Goal: Information Seeking & Learning: Stay updated

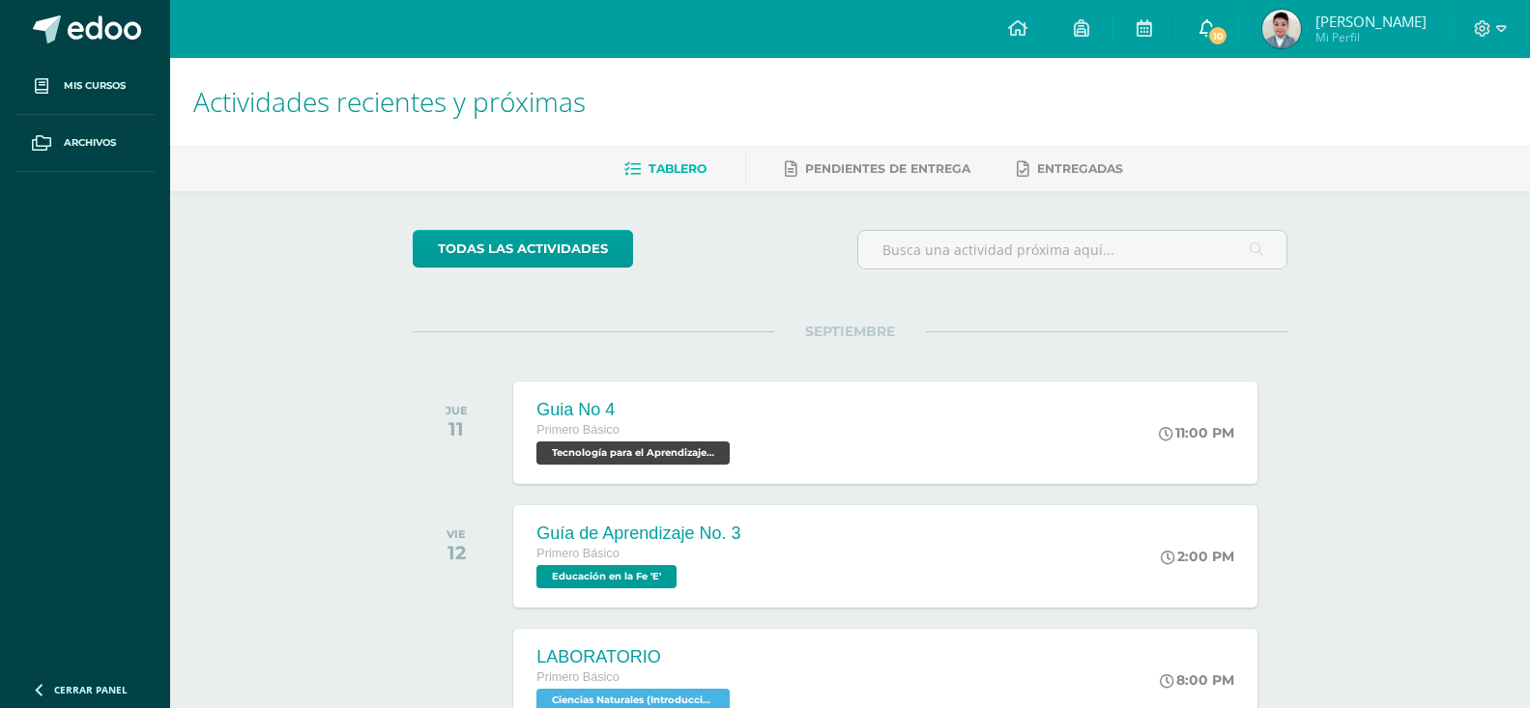
click at [1209, 16] on link "10" at bounding box center [1207, 29] width 62 height 58
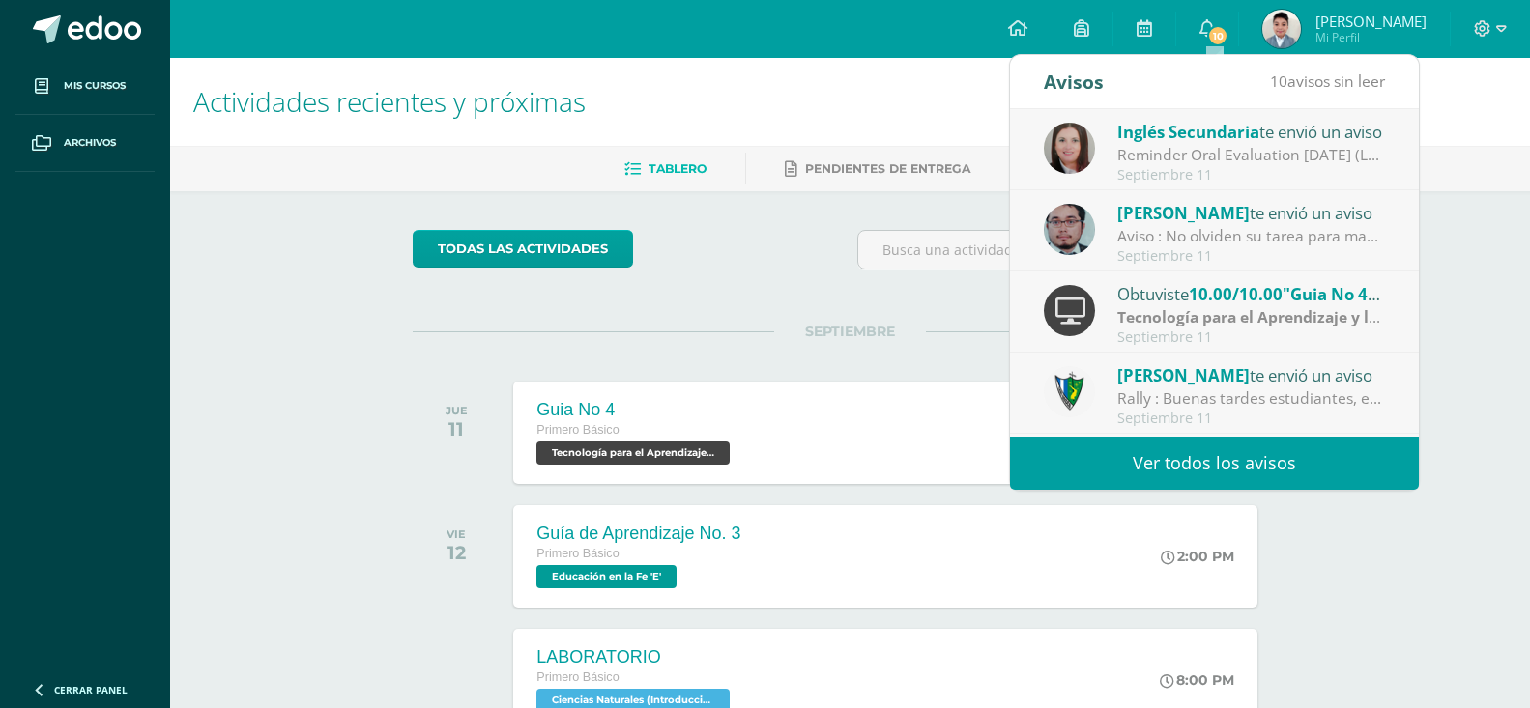
click at [1163, 447] on link "Ver todos los avisos" at bounding box center [1214, 463] width 409 height 53
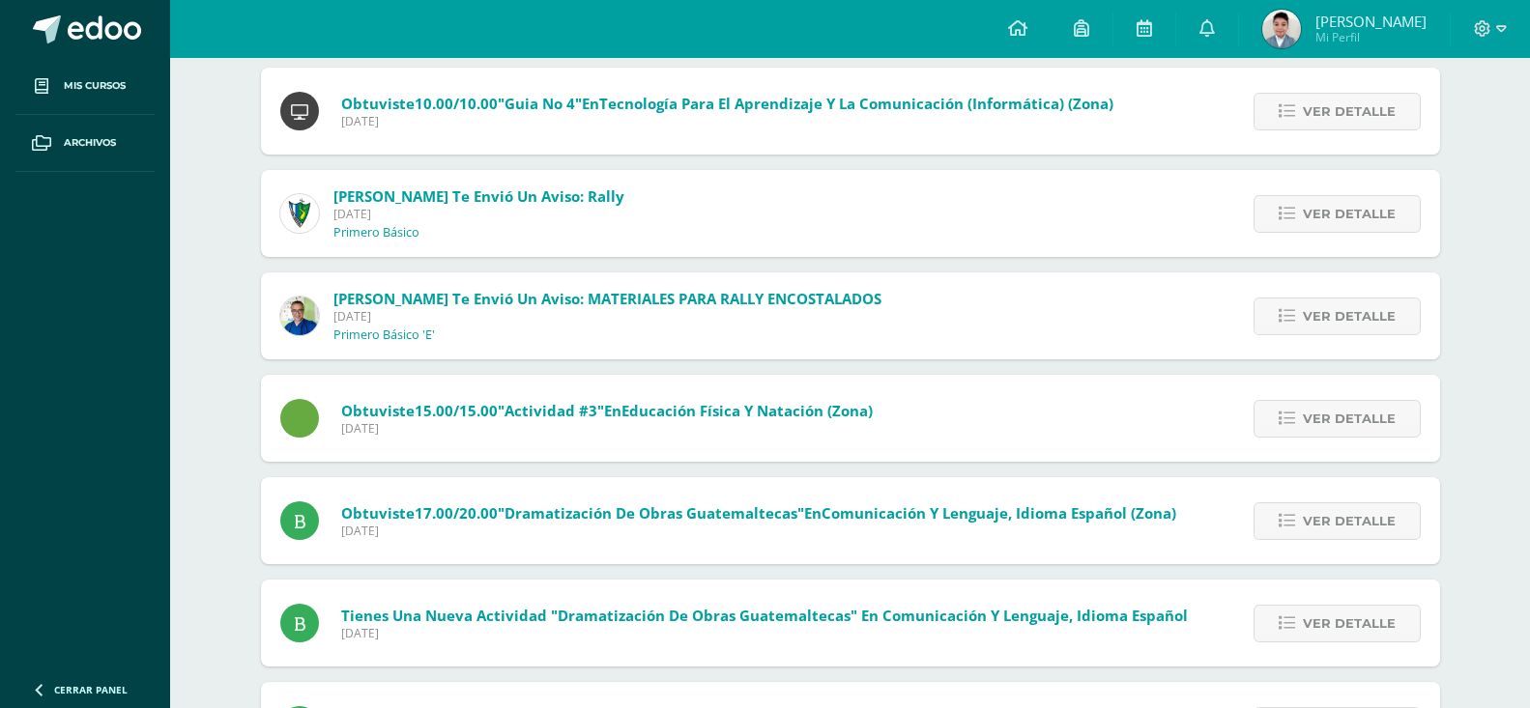
scroll to position [637, 0]
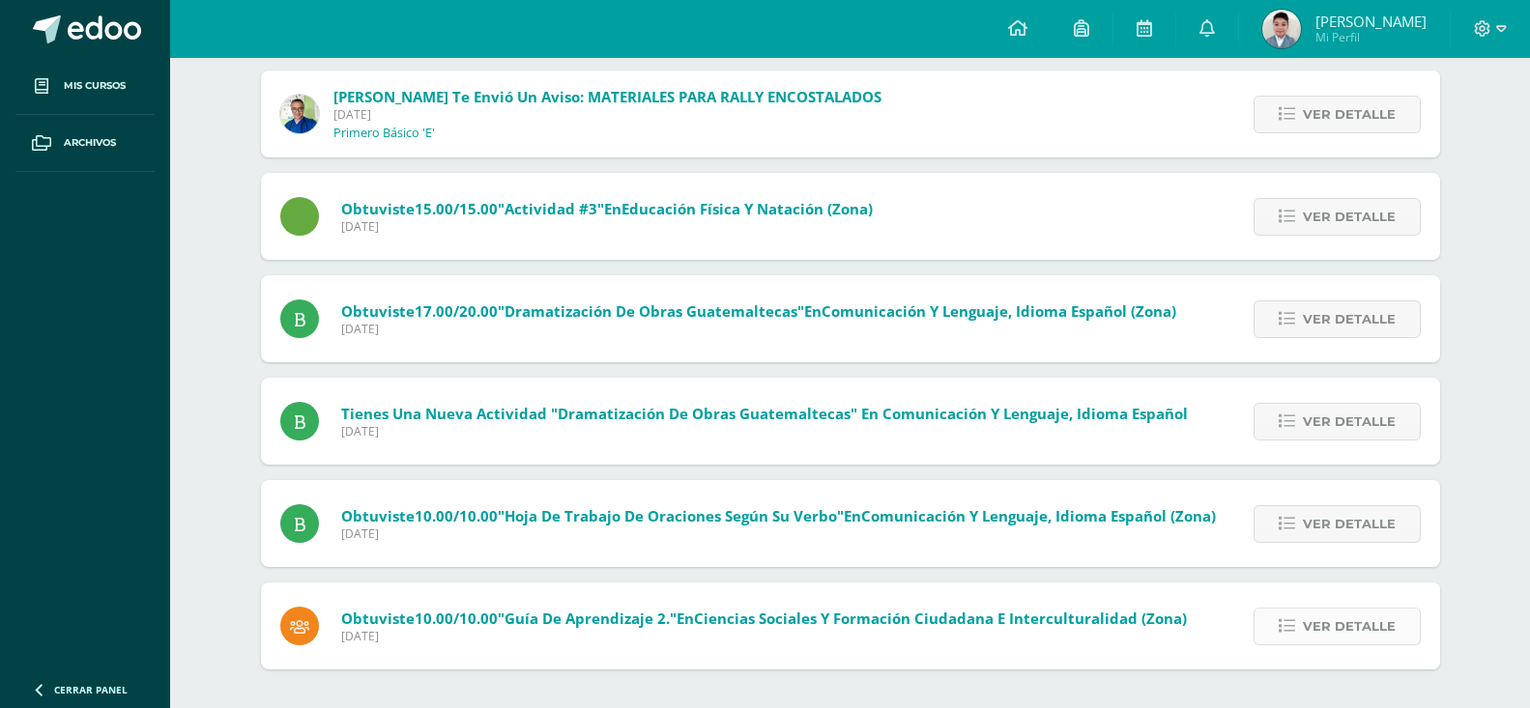
click at [1308, 623] on span "Ver detalle" at bounding box center [1348, 627] width 93 height 36
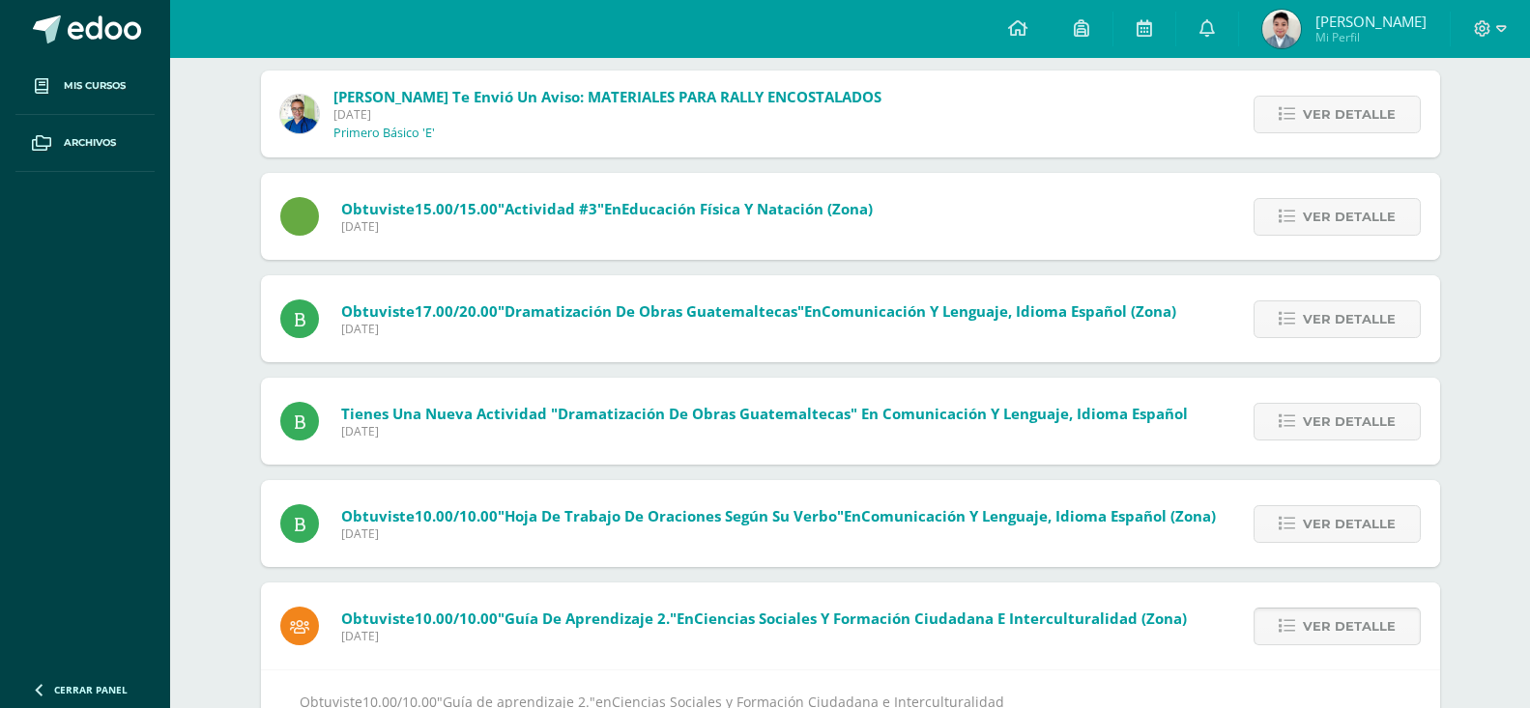
click at [1314, 612] on span "Ver detalle" at bounding box center [1348, 627] width 93 height 36
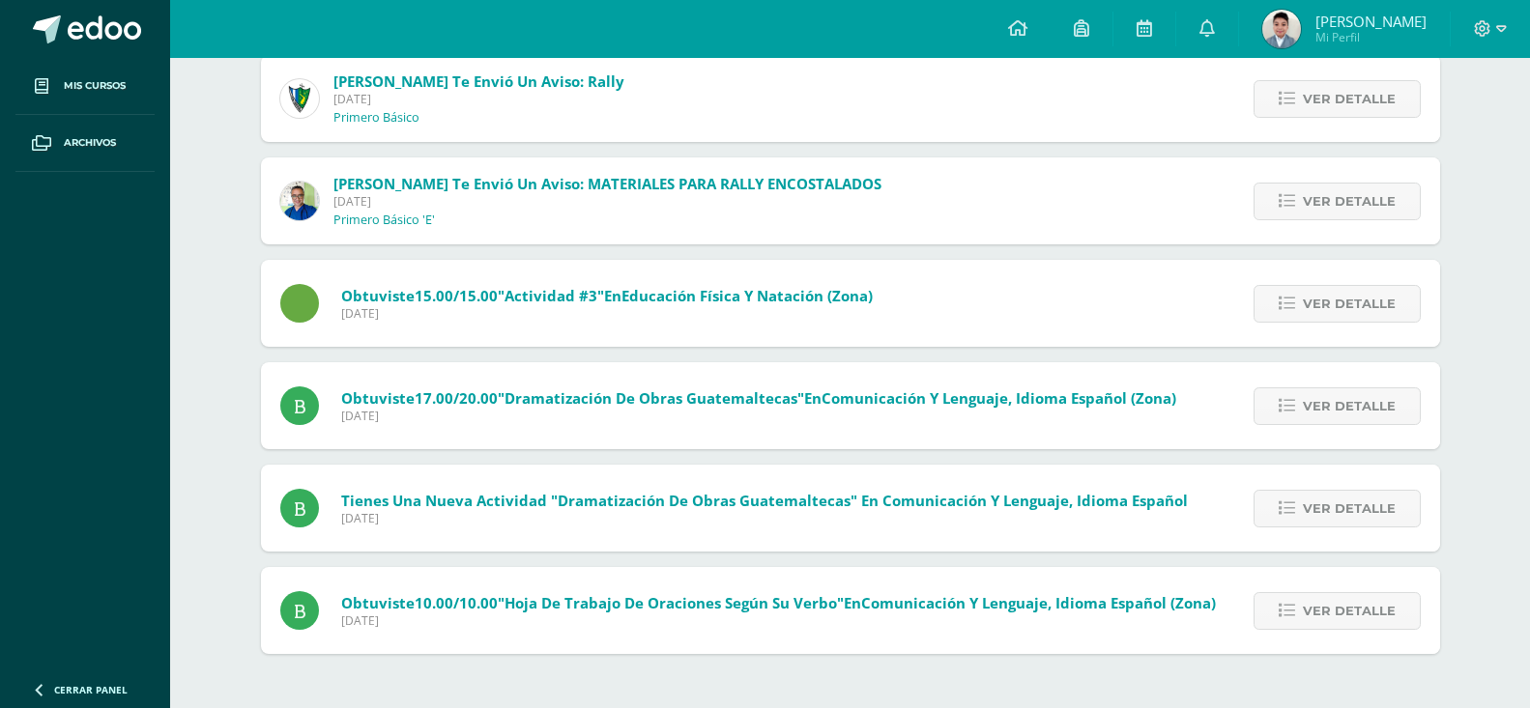
scroll to position [534, 0]
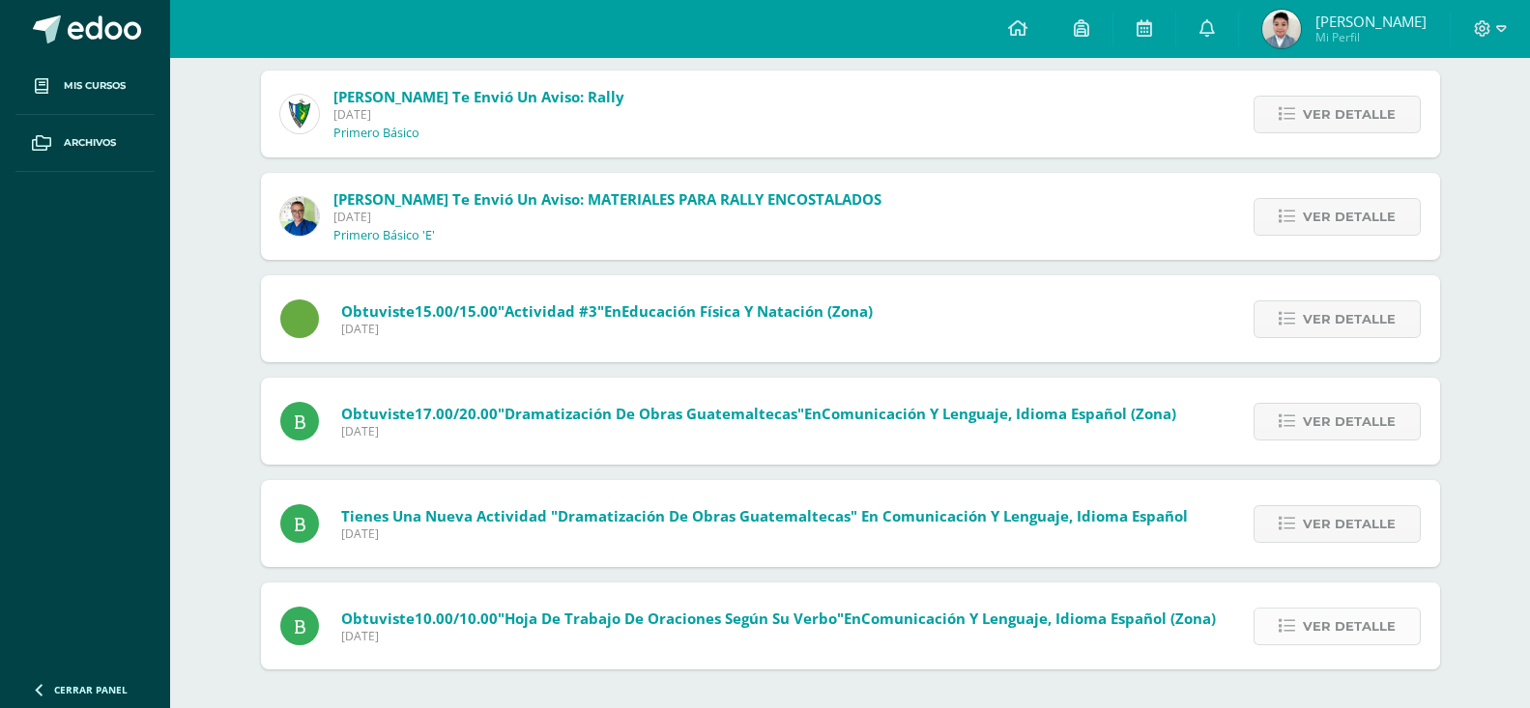
click at [1370, 635] on span "Ver detalle" at bounding box center [1348, 627] width 93 height 36
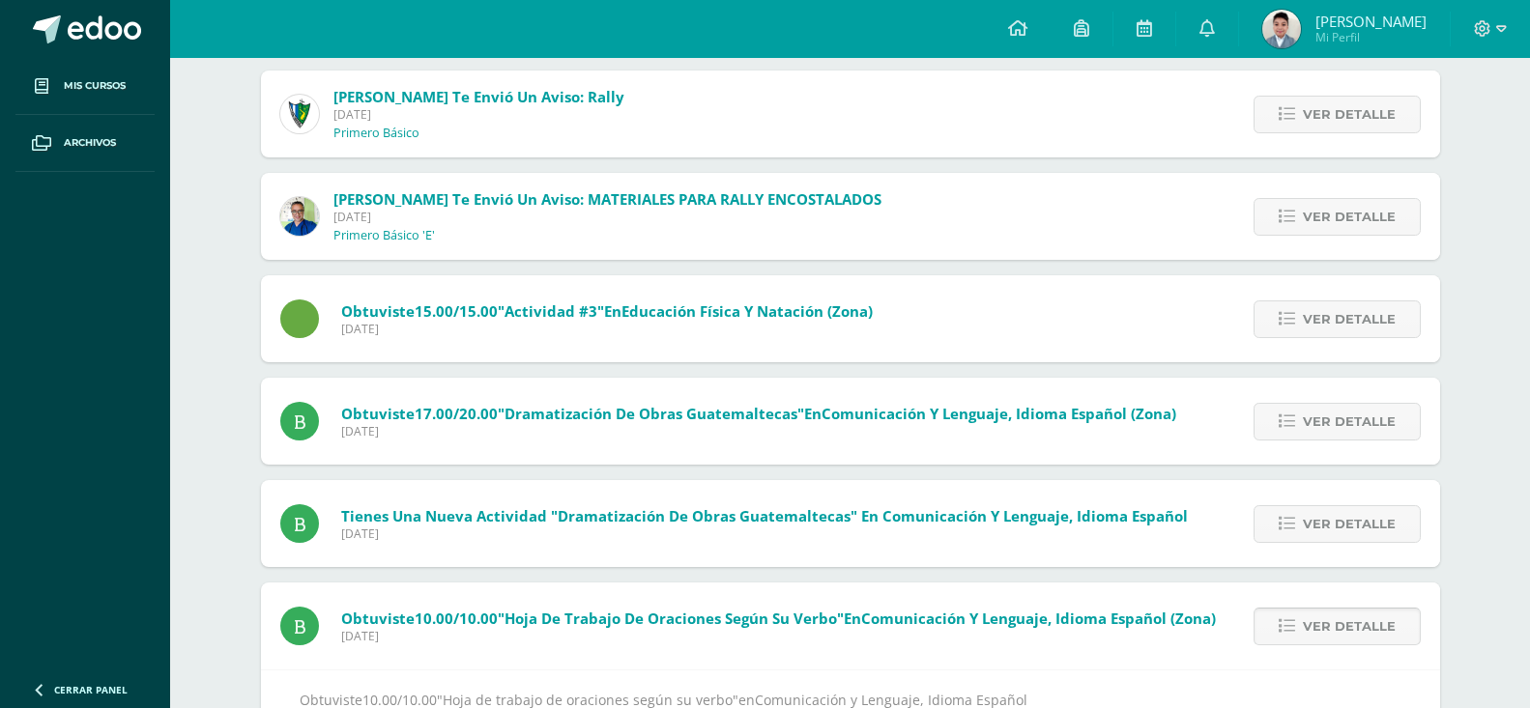
scroll to position [598, 0]
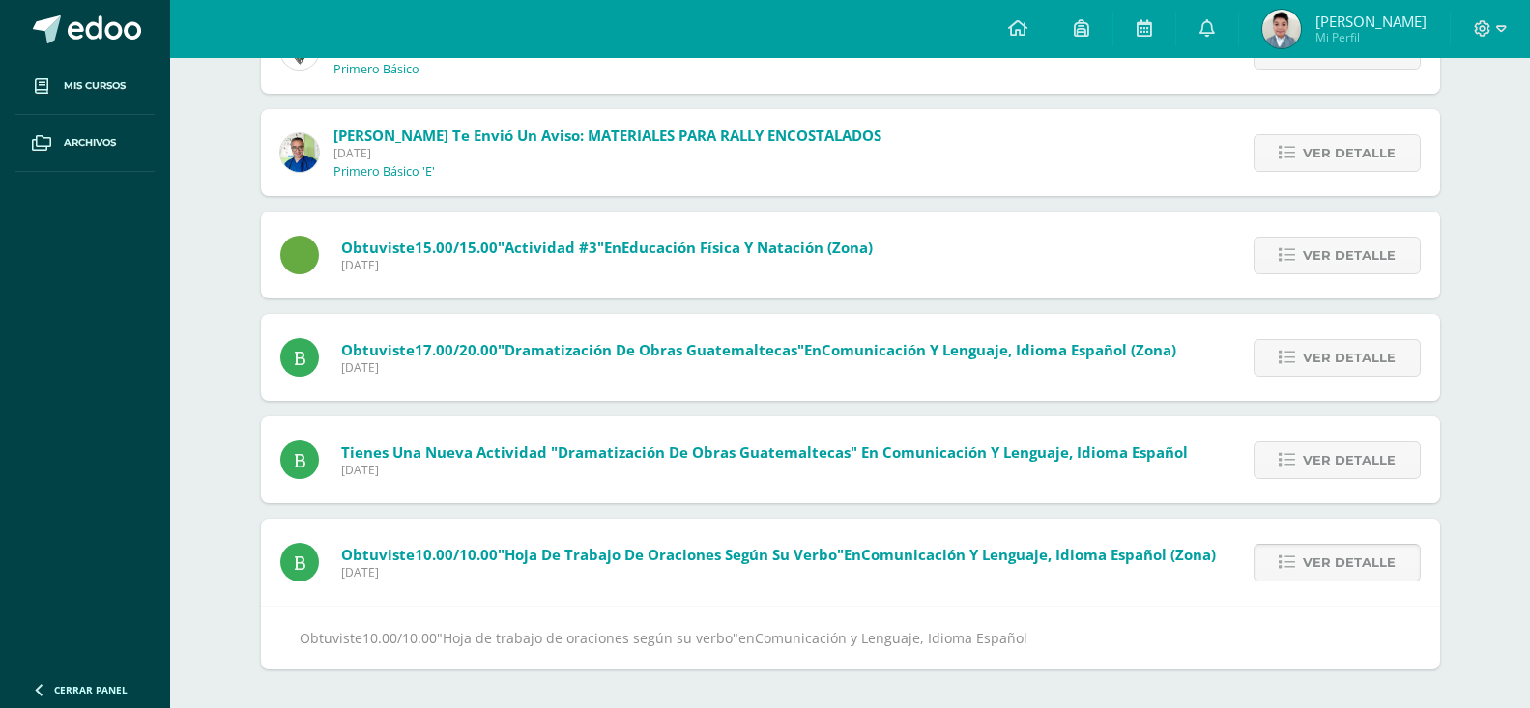
click at [1367, 557] on span "Ver detalle" at bounding box center [1348, 563] width 93 height 36
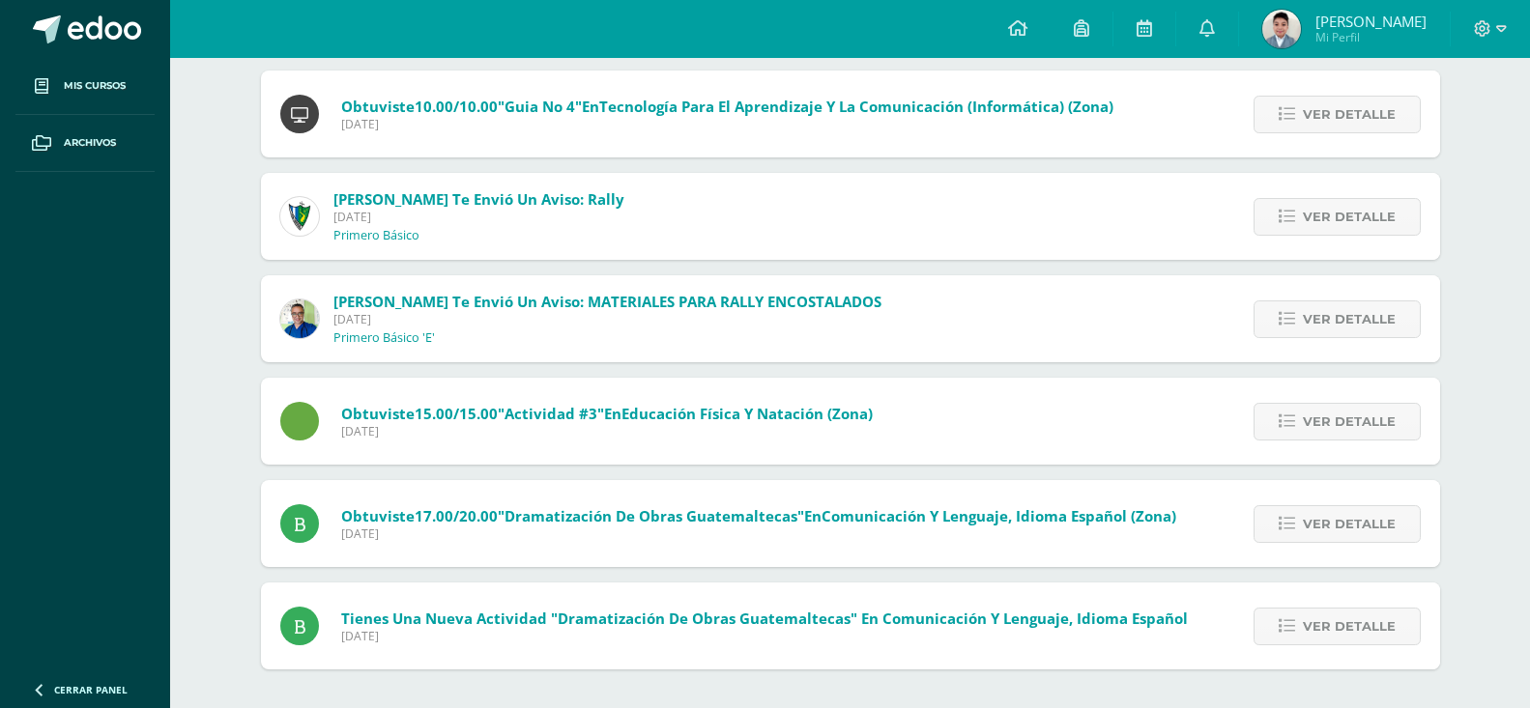
scroll to position [432, 0]
click at [1317, 633] on span "Ver detalle" at bounding box center [1348, 627] width 93 height 36
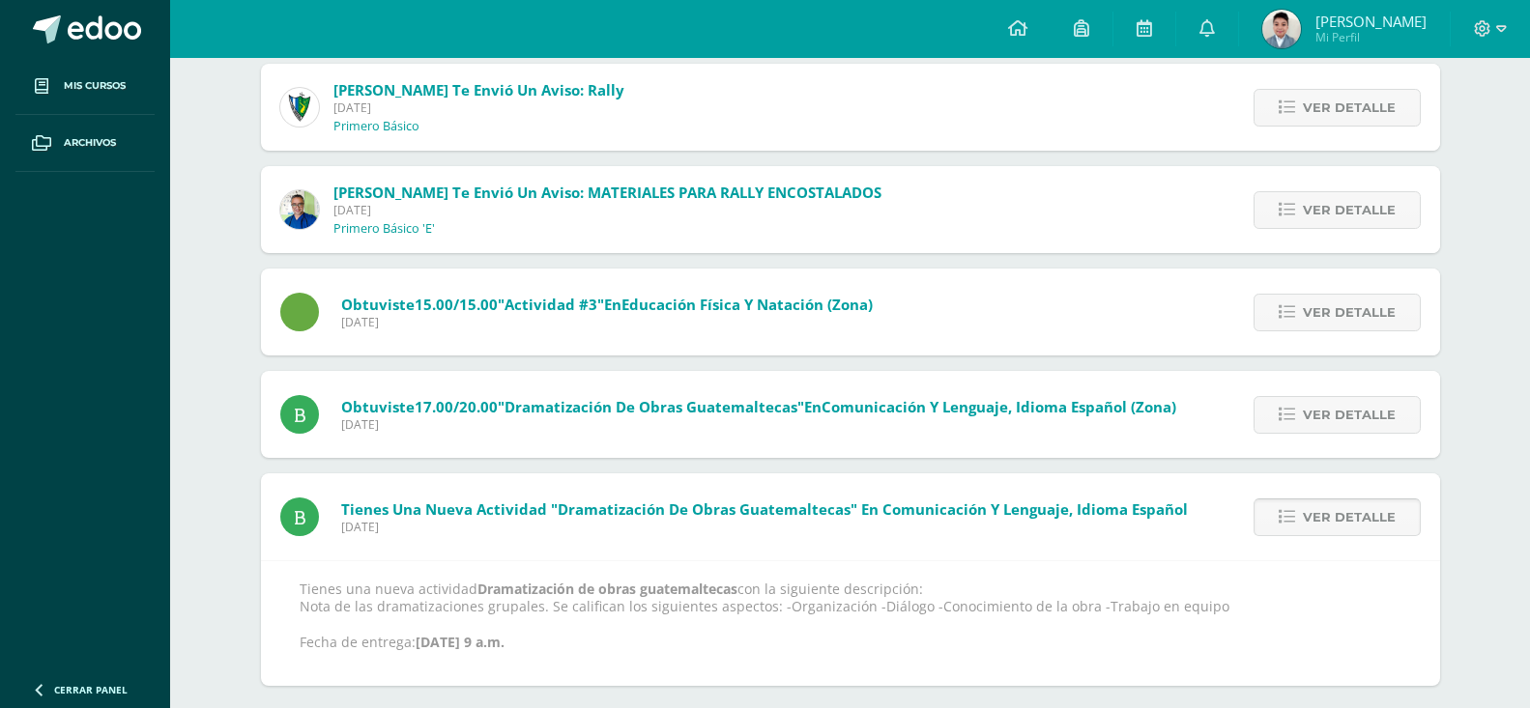
scroll to position [558, 0]
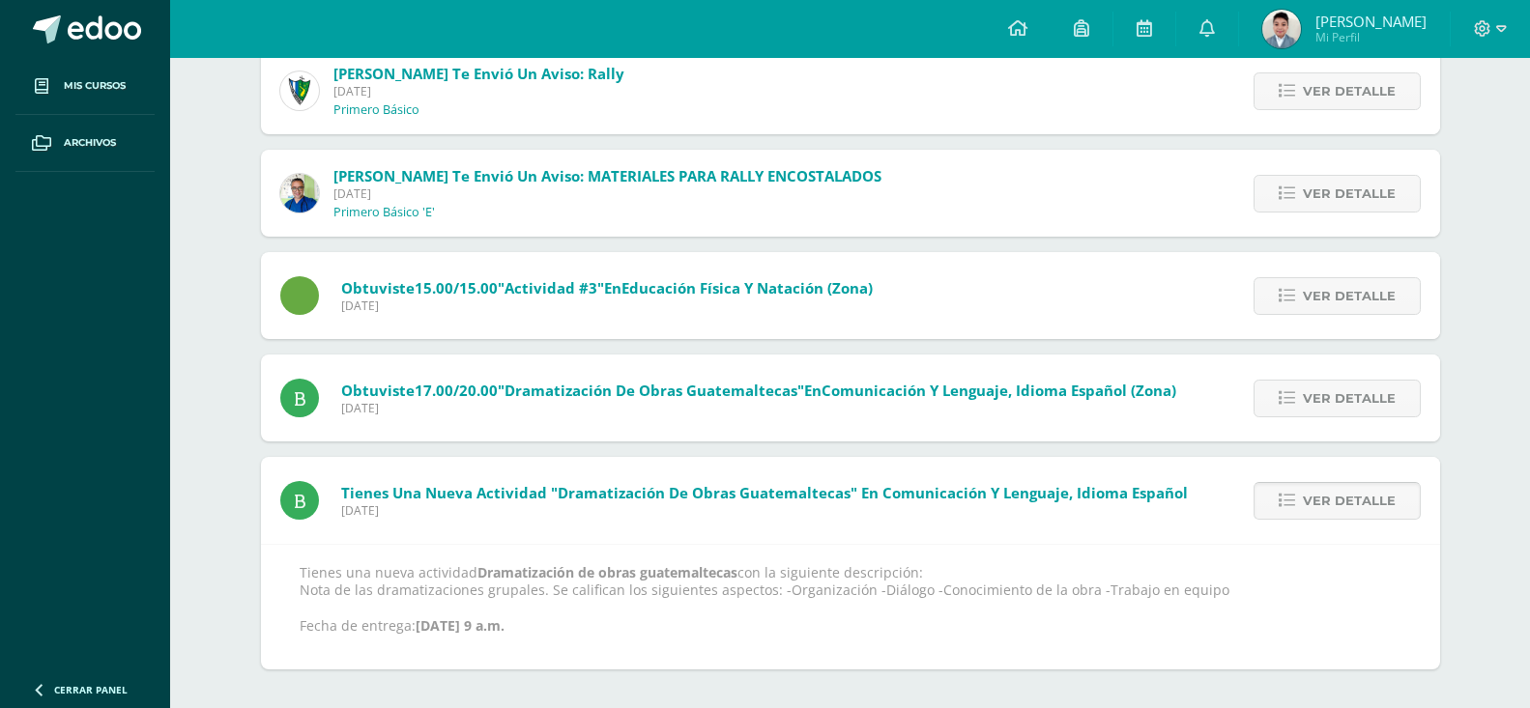
click at [1341, 516] on span "Ver detalle" at bounding box center [1348, 501] width 93 height 36
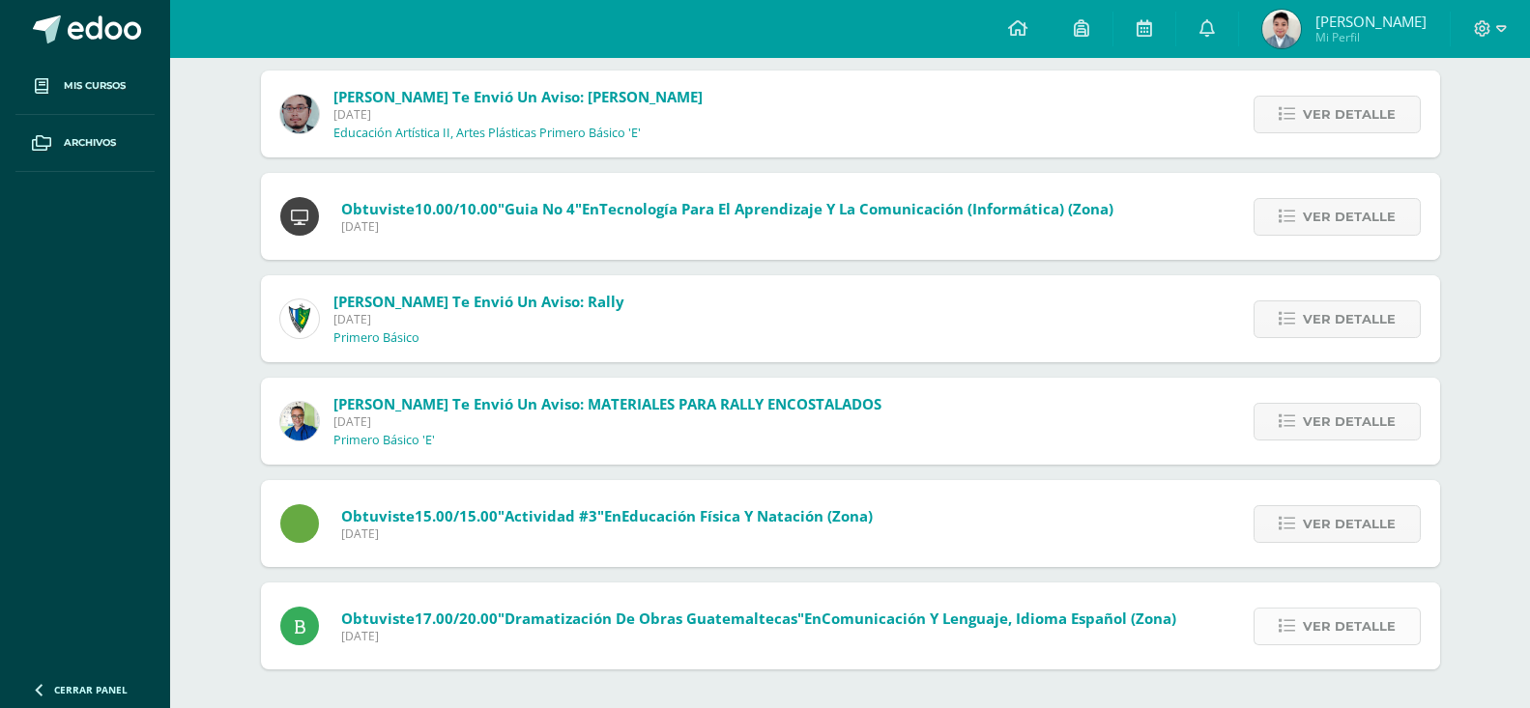
click at [1322, 636] on span "Ver detalle" at bounding box center [1348, 627] width 93 height 36
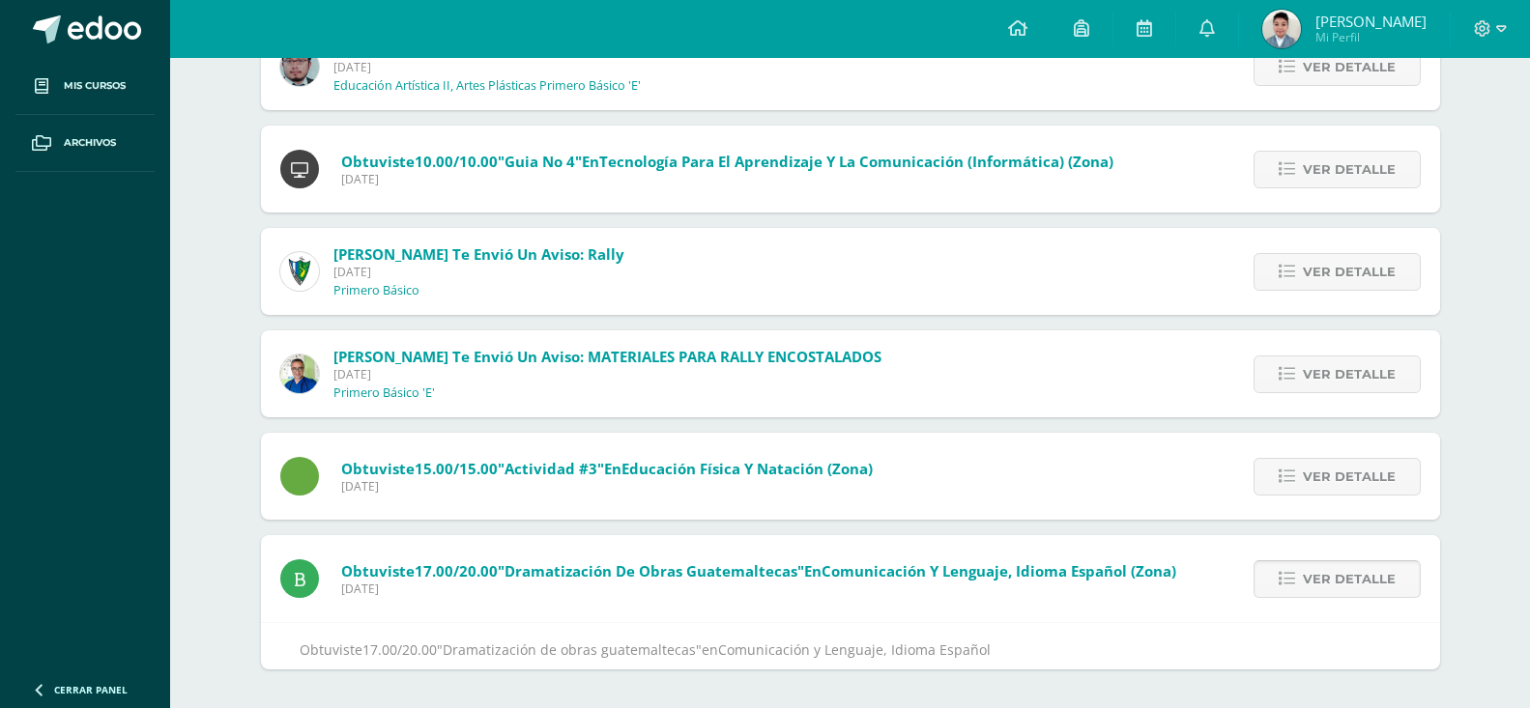
scroll to position [393, 0]
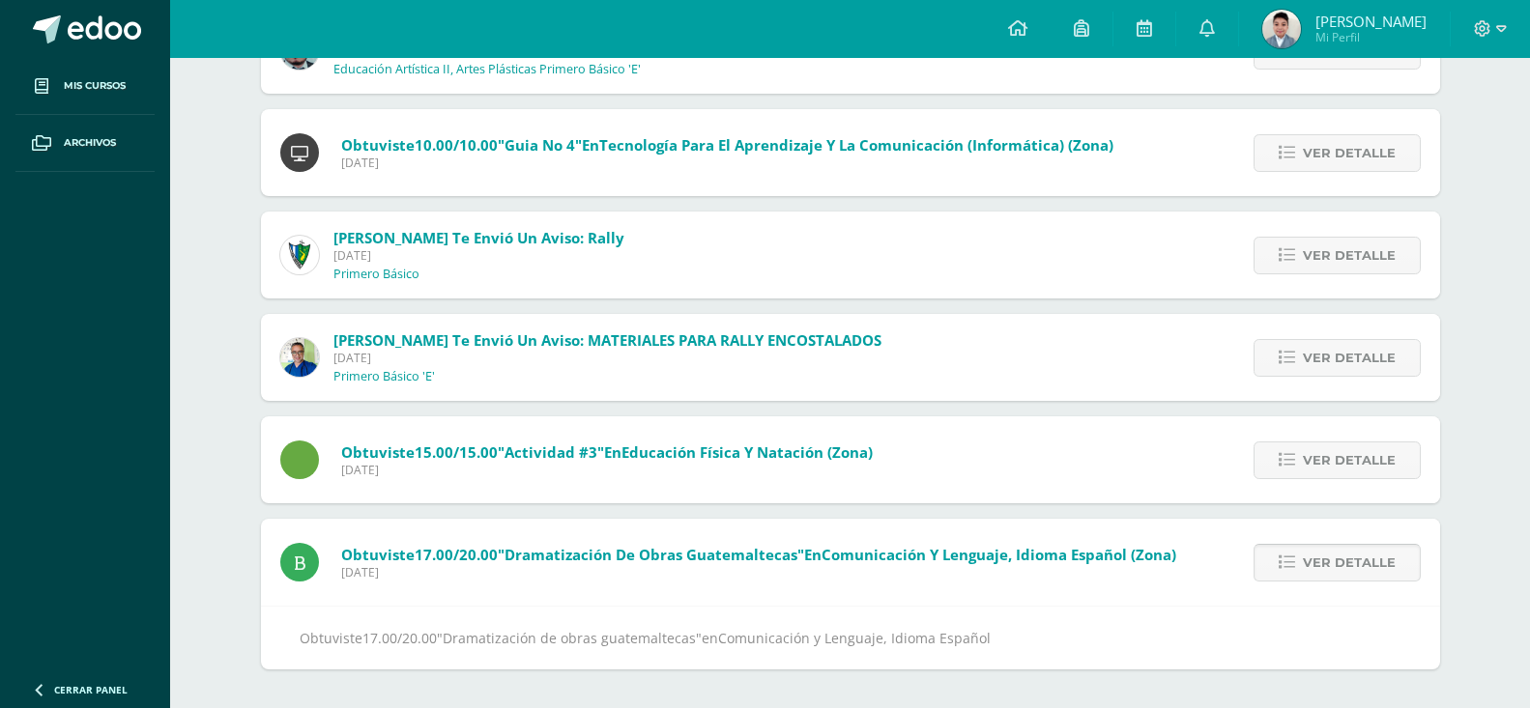
click at [1337, 551] on span "Ver detalle" at bounding box center [1348, 563] width 93 height 36
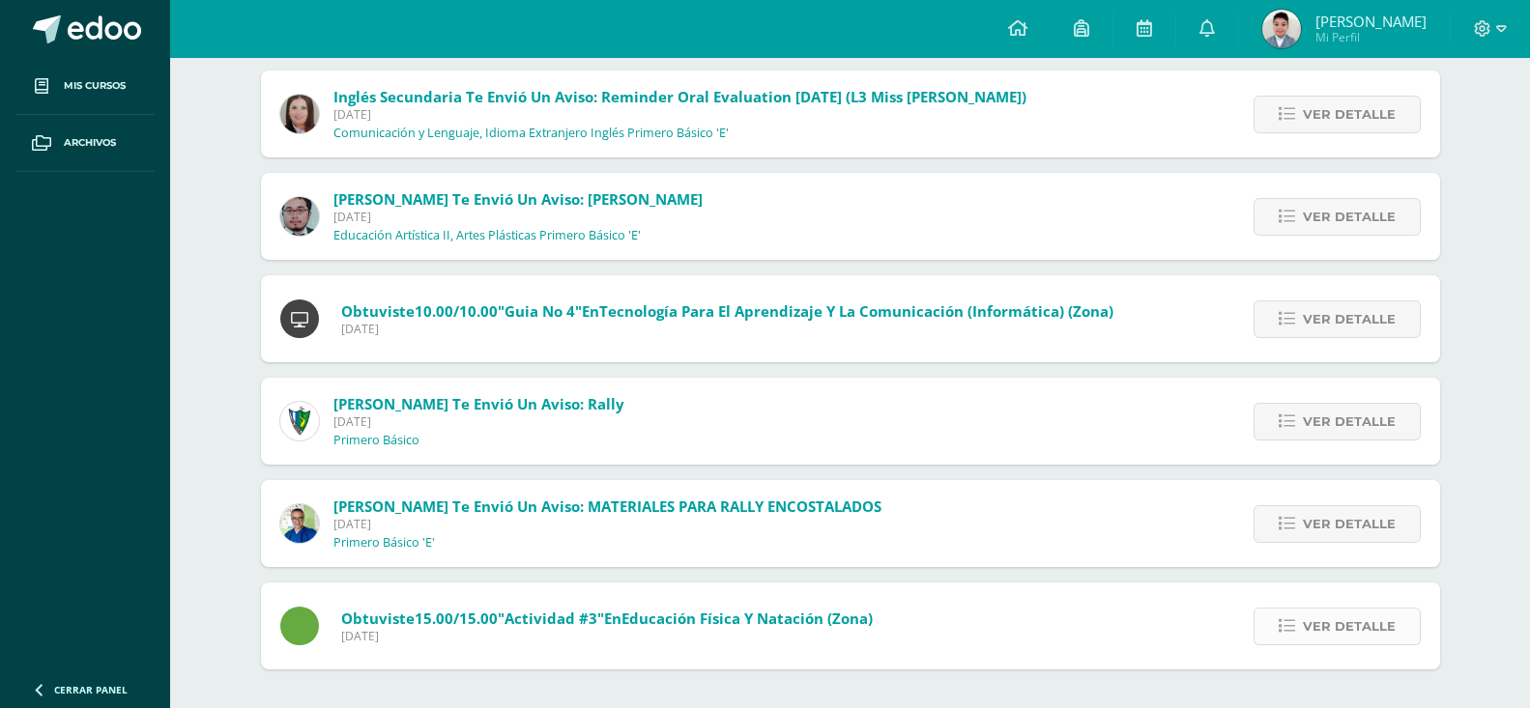
click at [1334, 608] on link "Ver detalle" at bounding box center [1336, 627] width 167 height 38
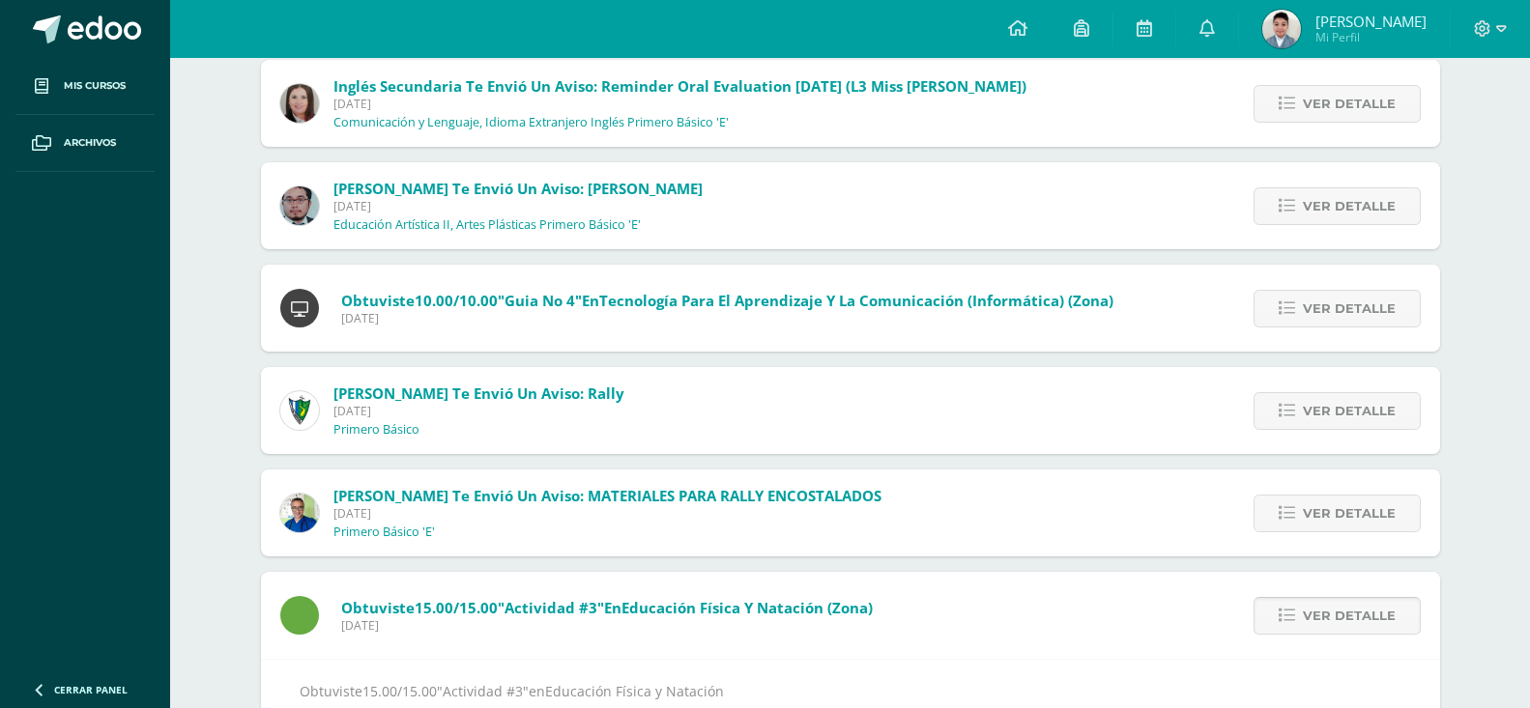
scroll to position [291, 0]
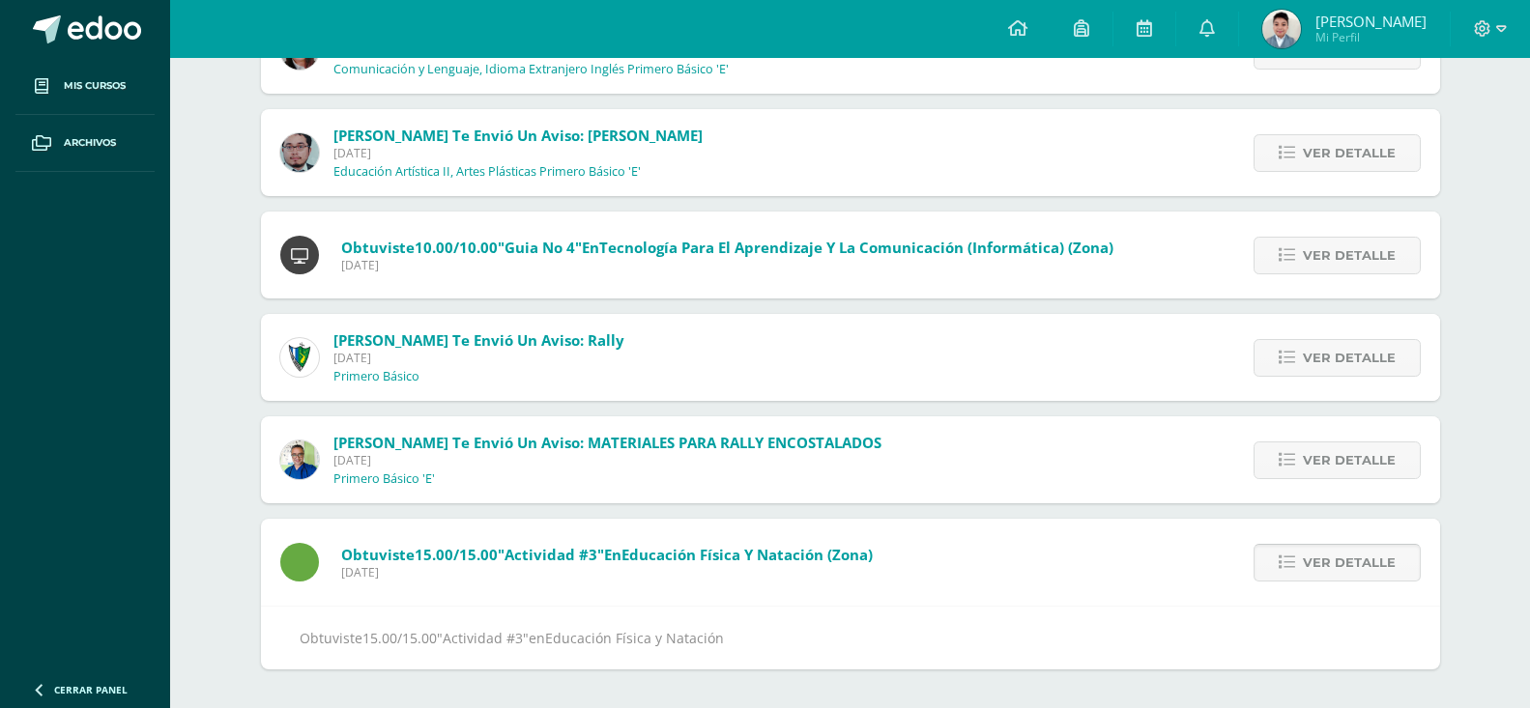
click at [1353, 569] on span "Ver detalle" at bounding box center [1348, 563] width 93 height 36
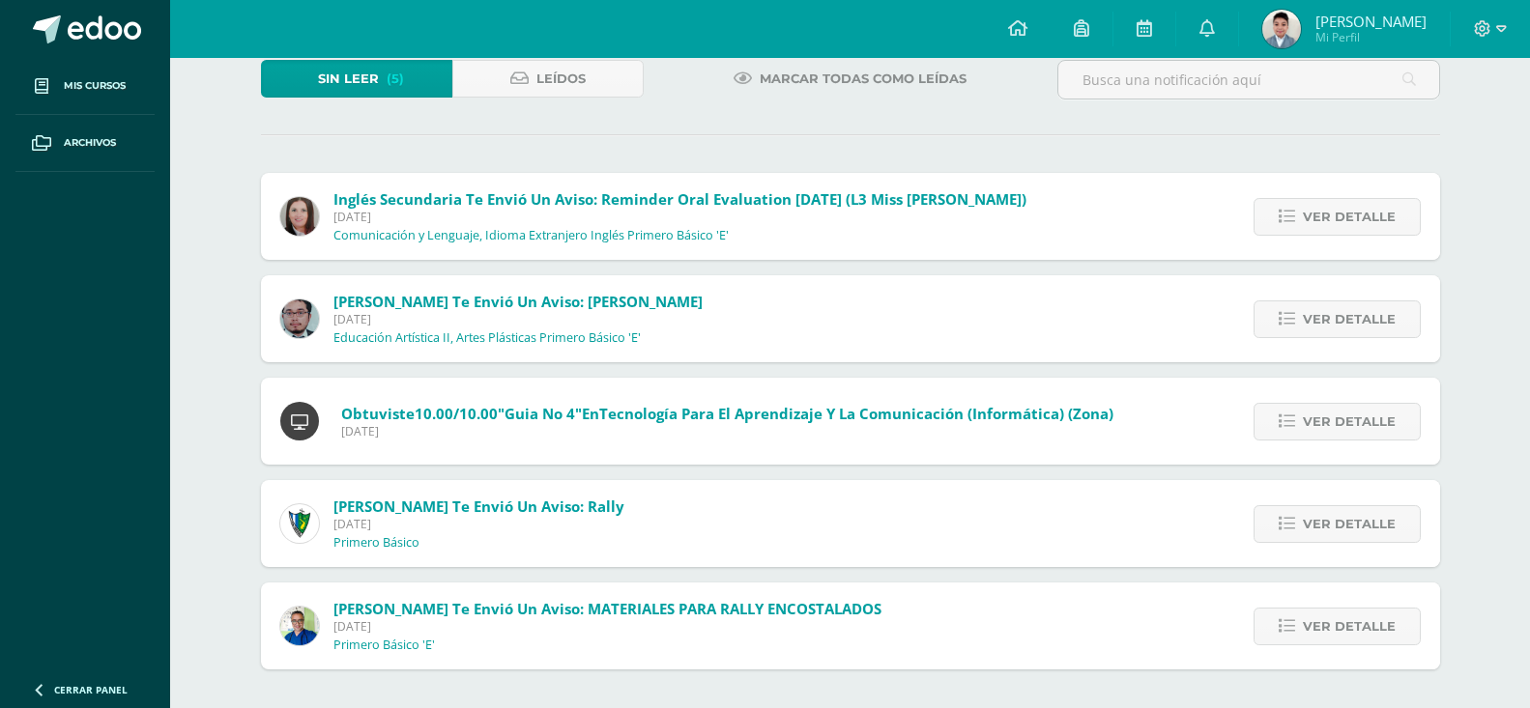
scroll to position [125, 0]
click at [1345, 436] on span "Ver detalle" at bounding box center [1348, 422] width 93 height 36
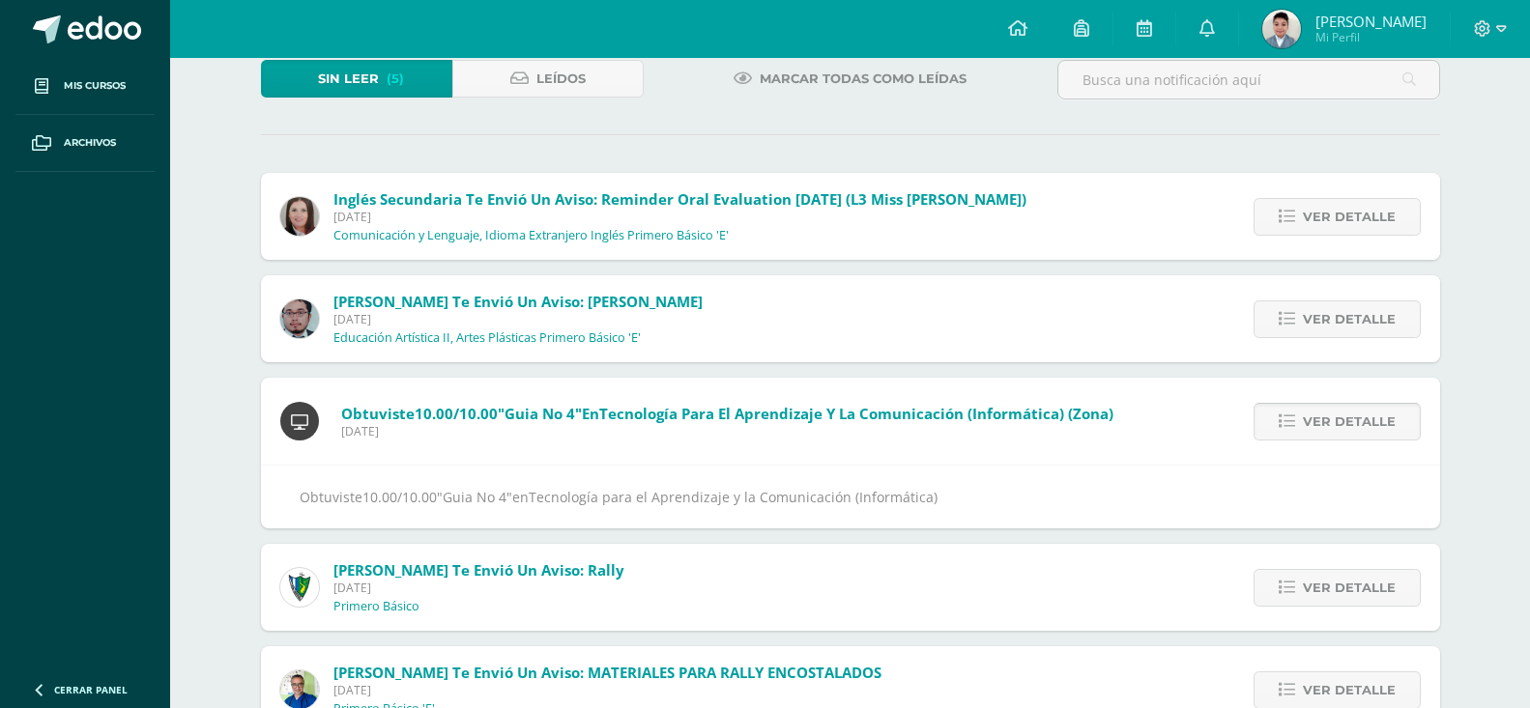
scroll to position [188, 0]
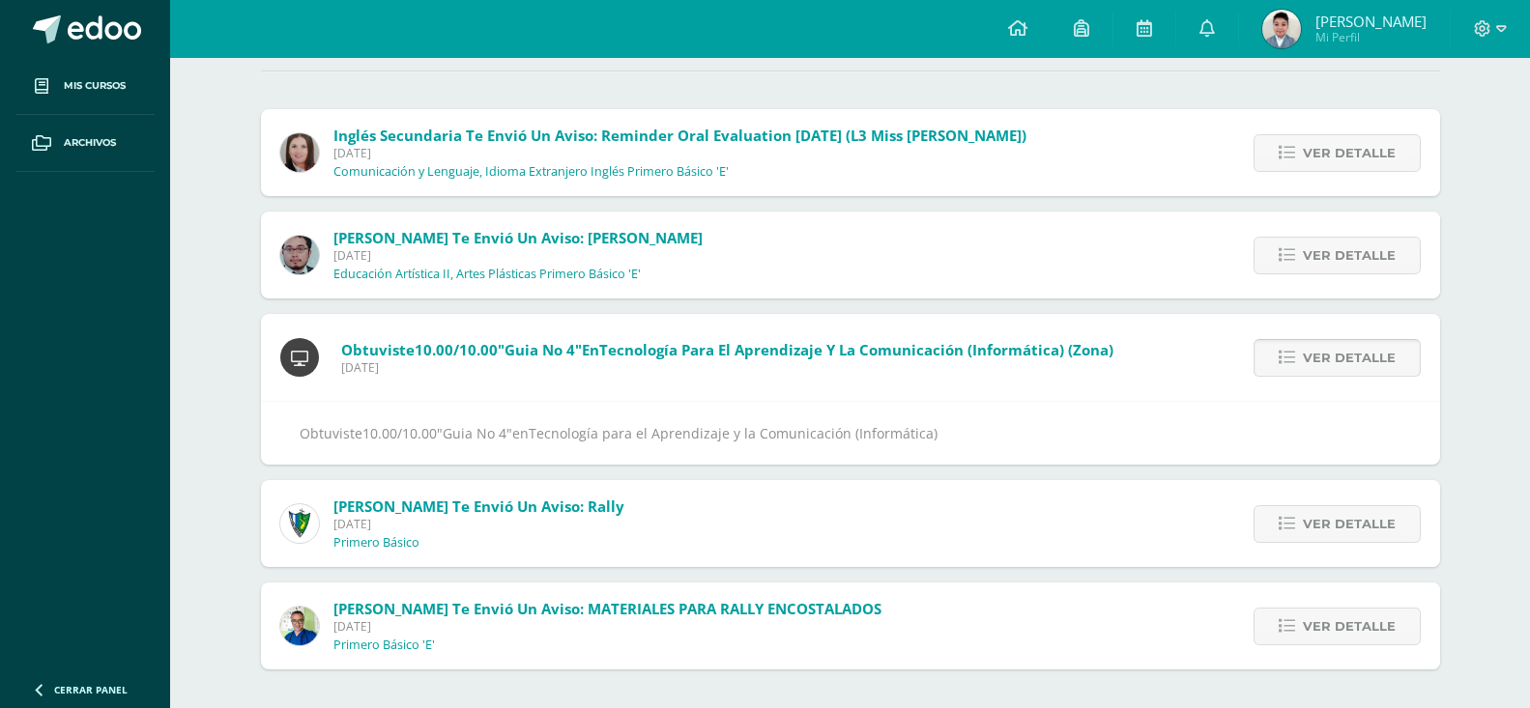
click at [1338, 361] on span "Ver detalle" at bounding box center [1348, 358] width 93 height 36
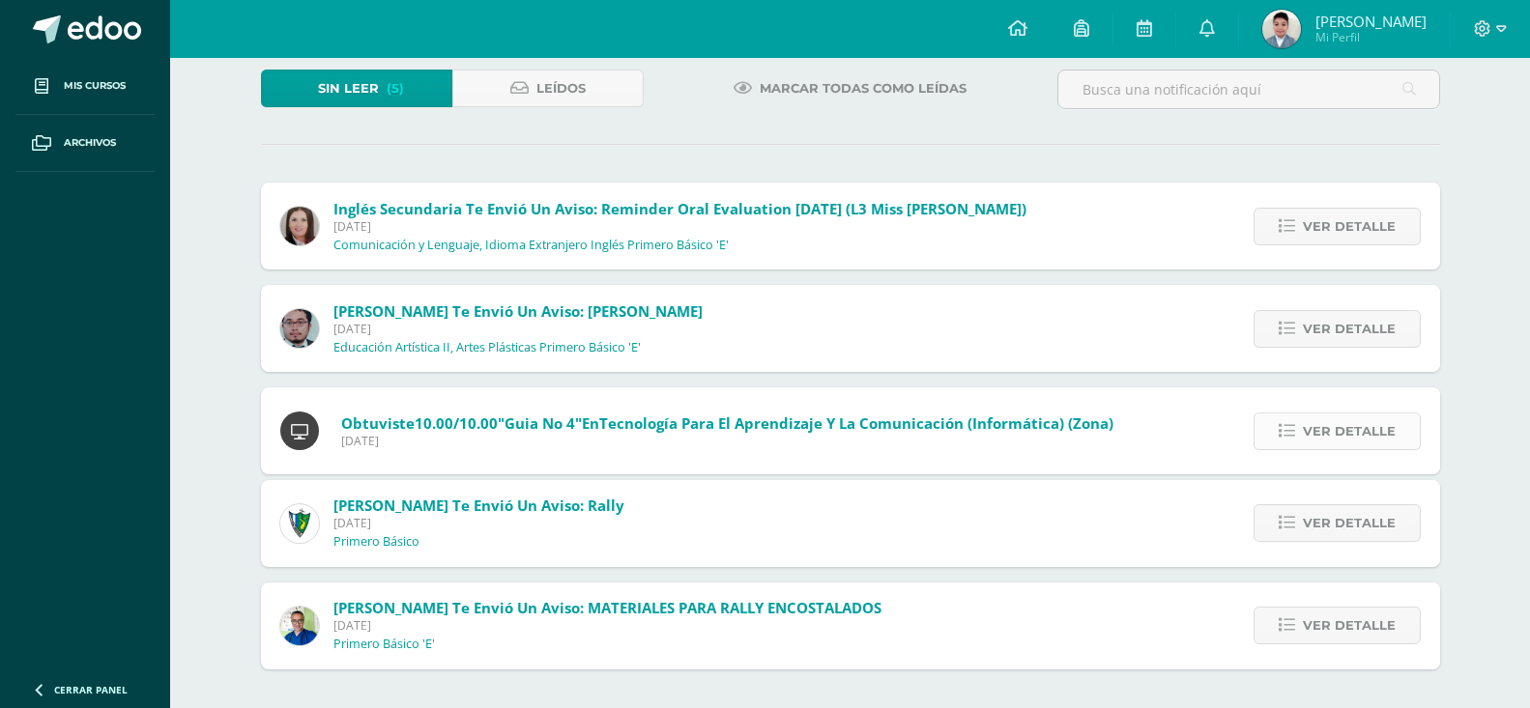
scroll to position [22, 0]
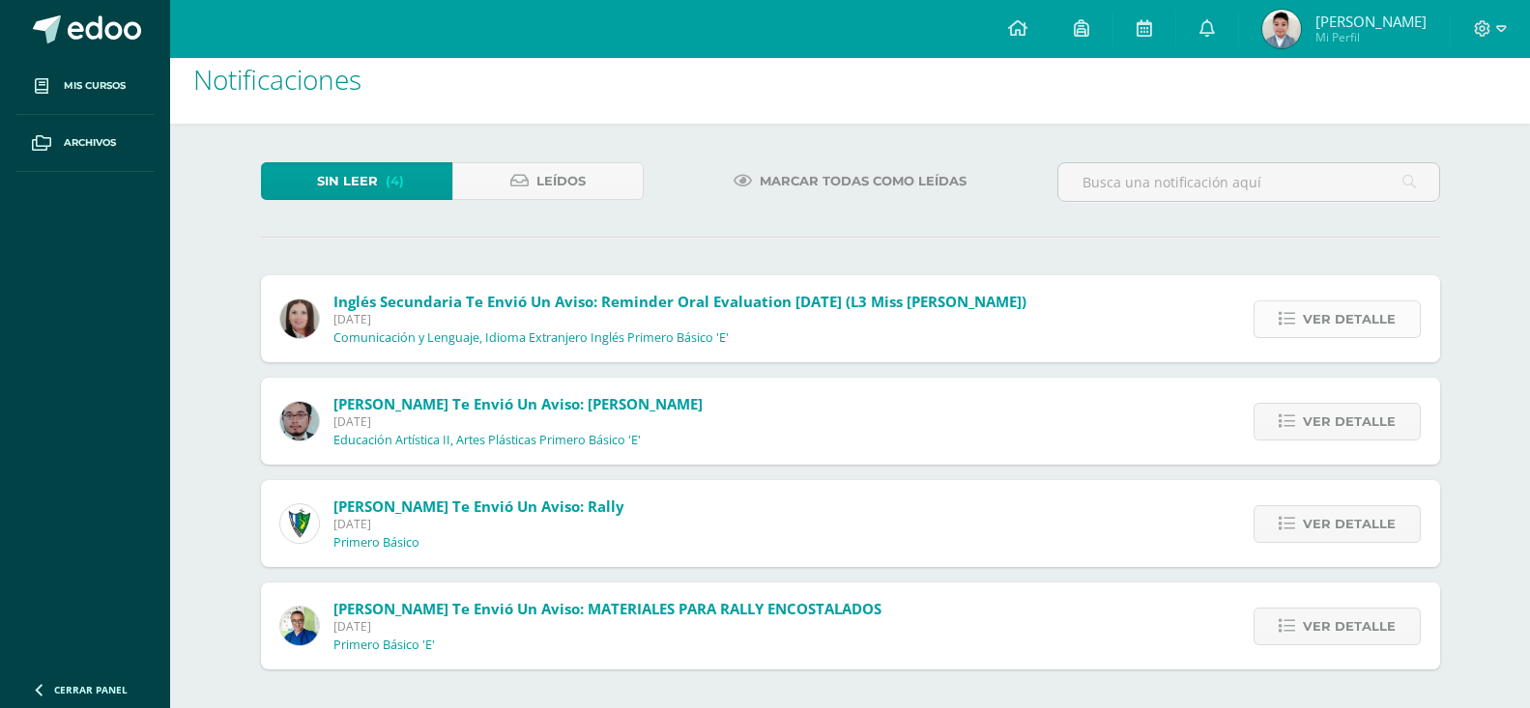
click at [1339, 314] on span "Ver detalle" at bounding box center [1348, 319] width 93 height 36
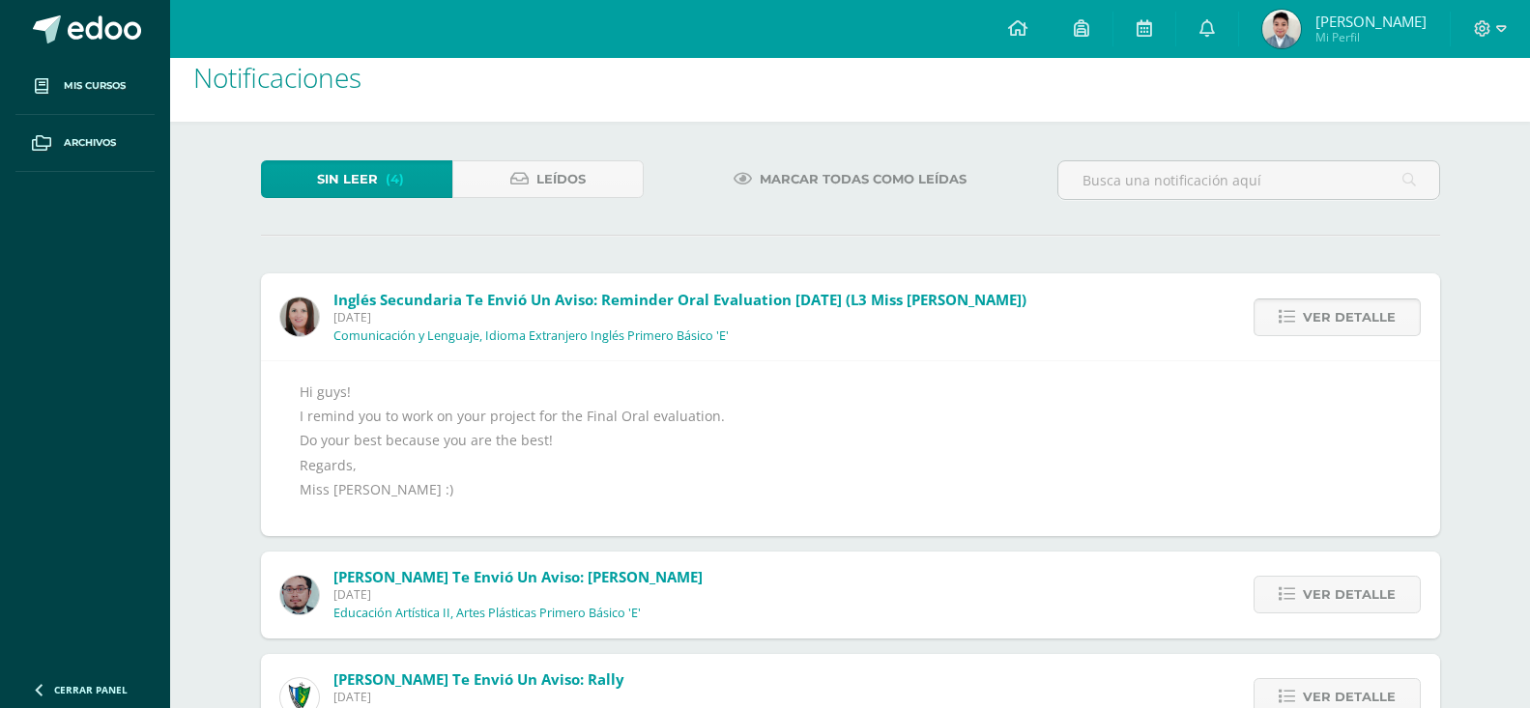
scroll to position [208, 0]
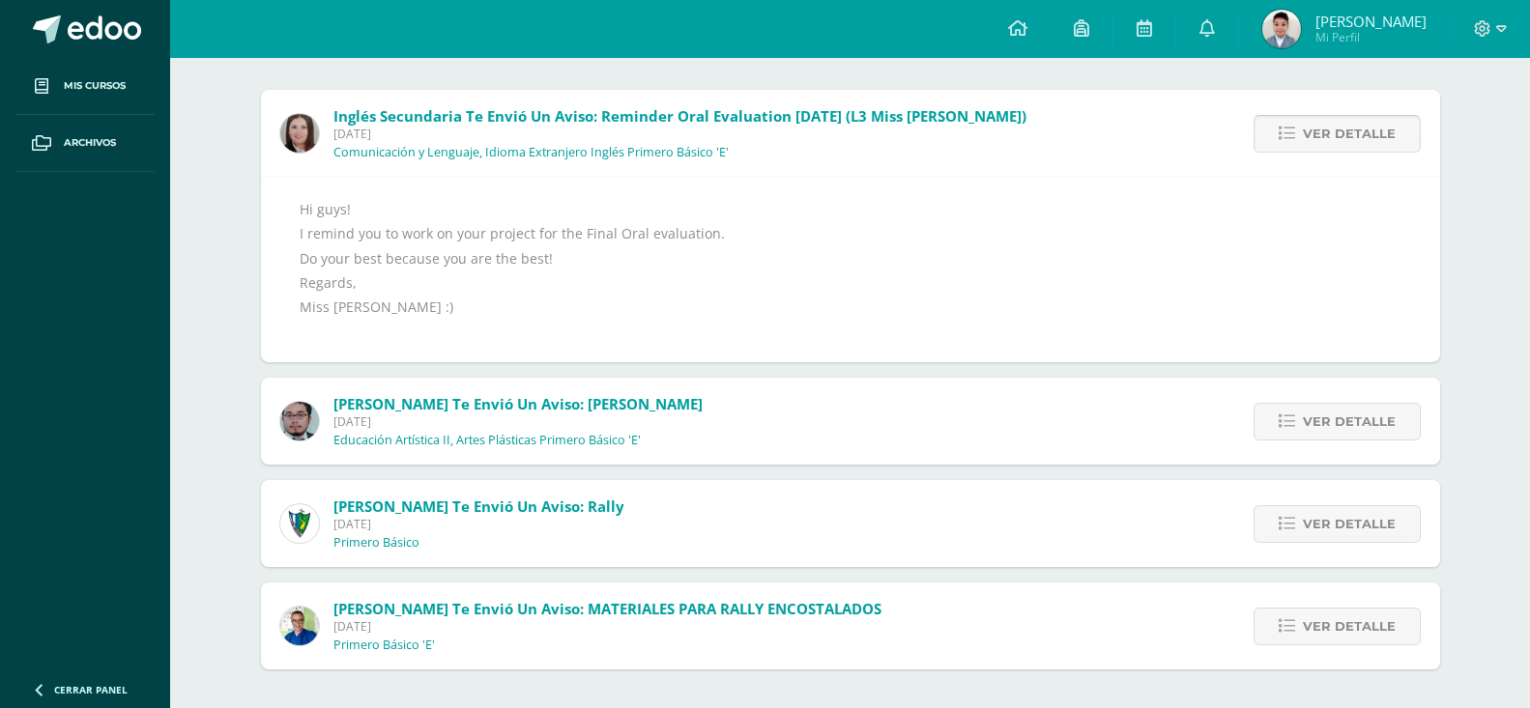
click at [1369, 126] on span "Ver detalle" at bounding box center [1348, 134] width 93 height 36
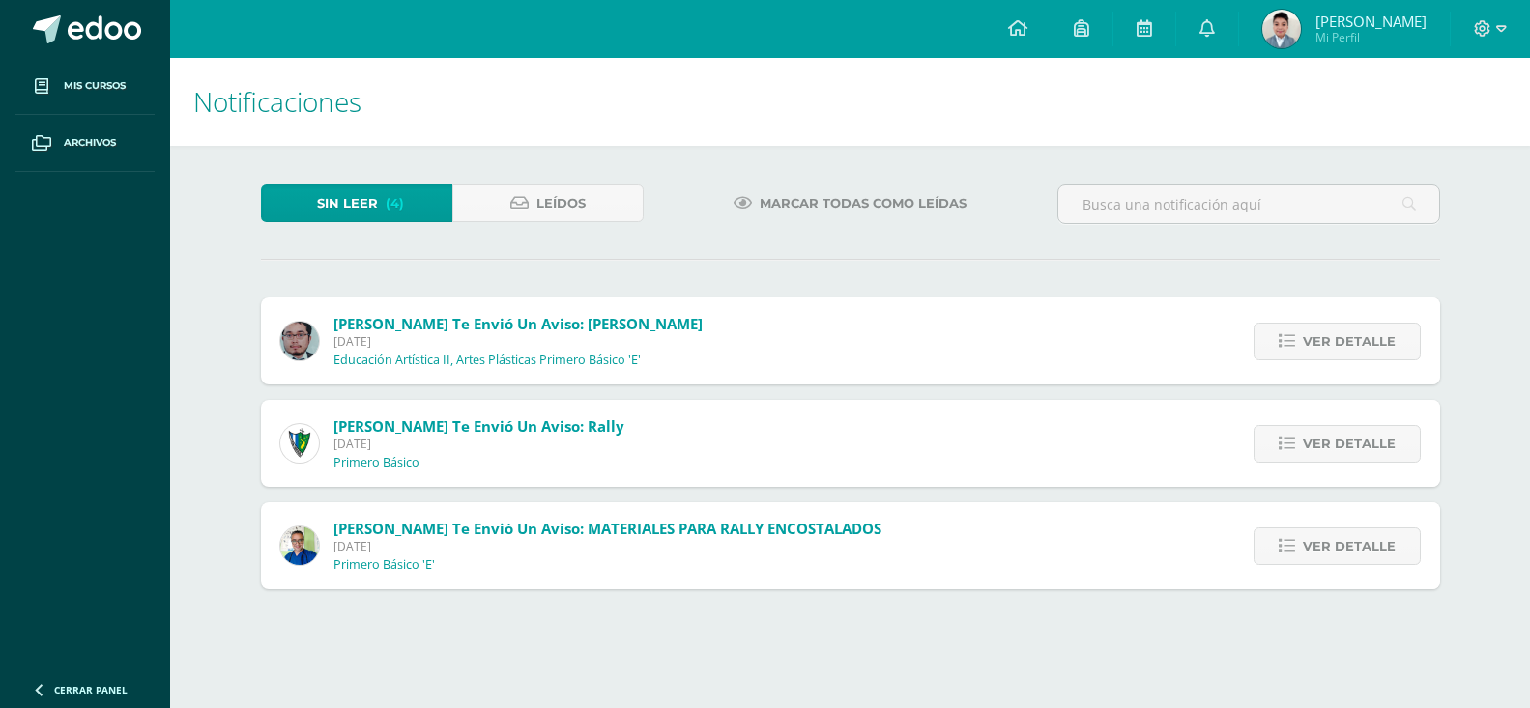
scroll to position [0, 0]
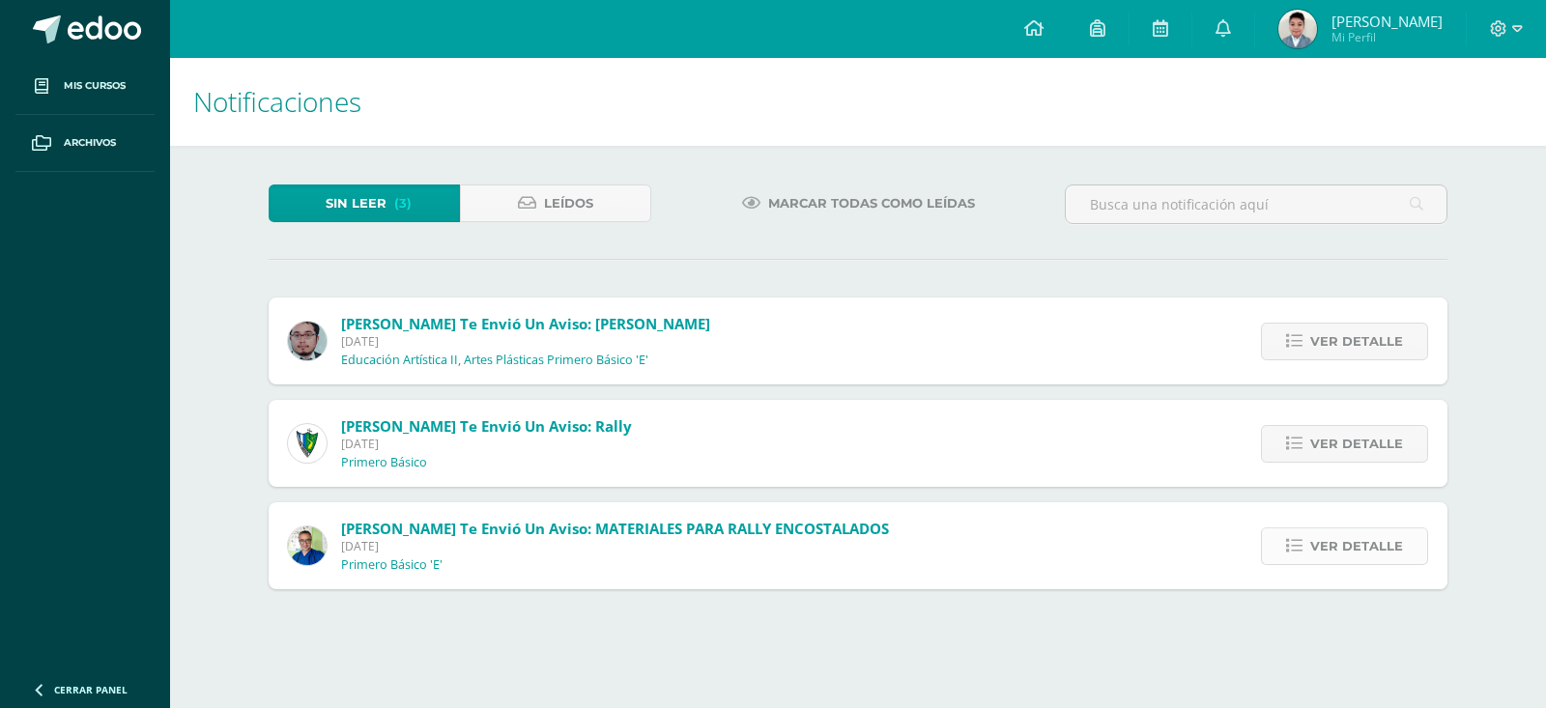
click at [1380, 542] on span "Ver detalle" at bounding box center [1356, 547] width 93 height 36
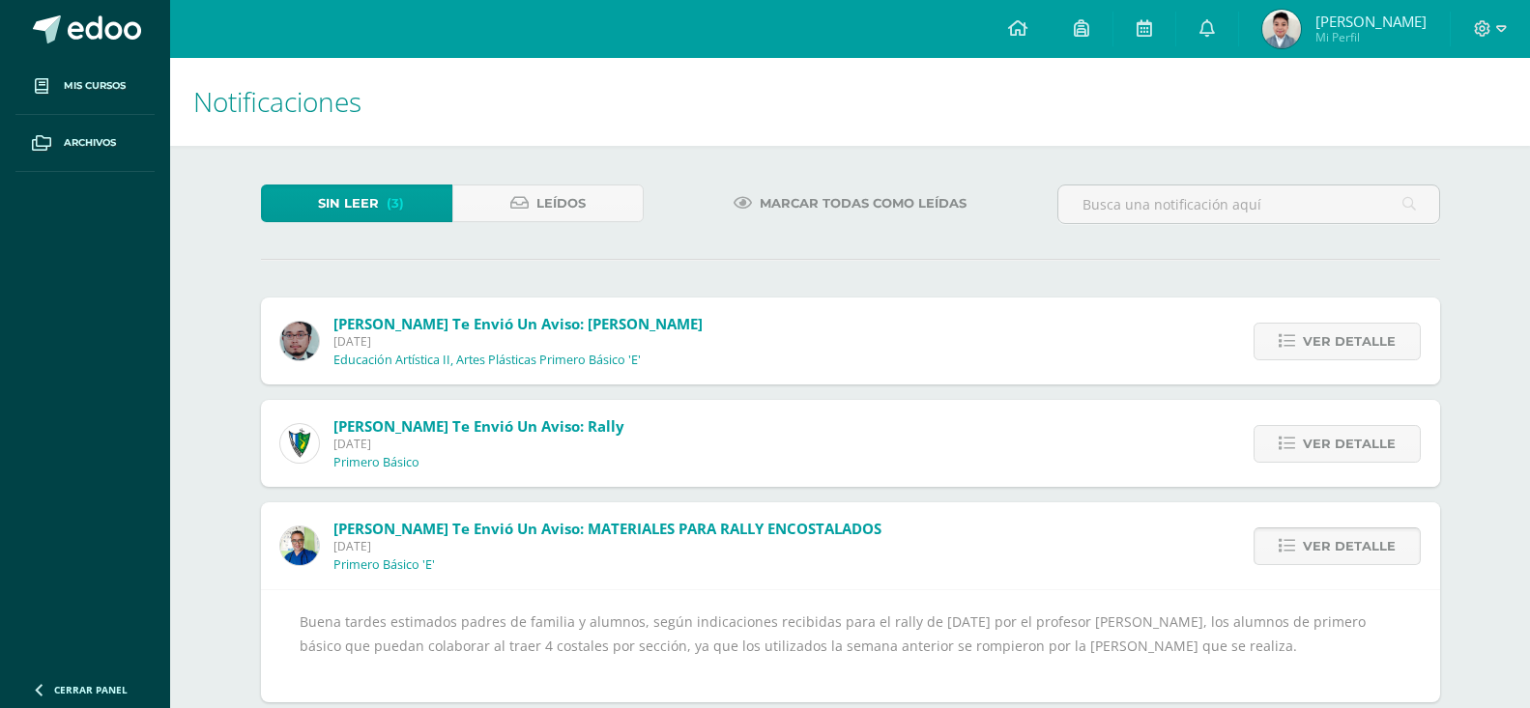
scroll to position [33, 0]
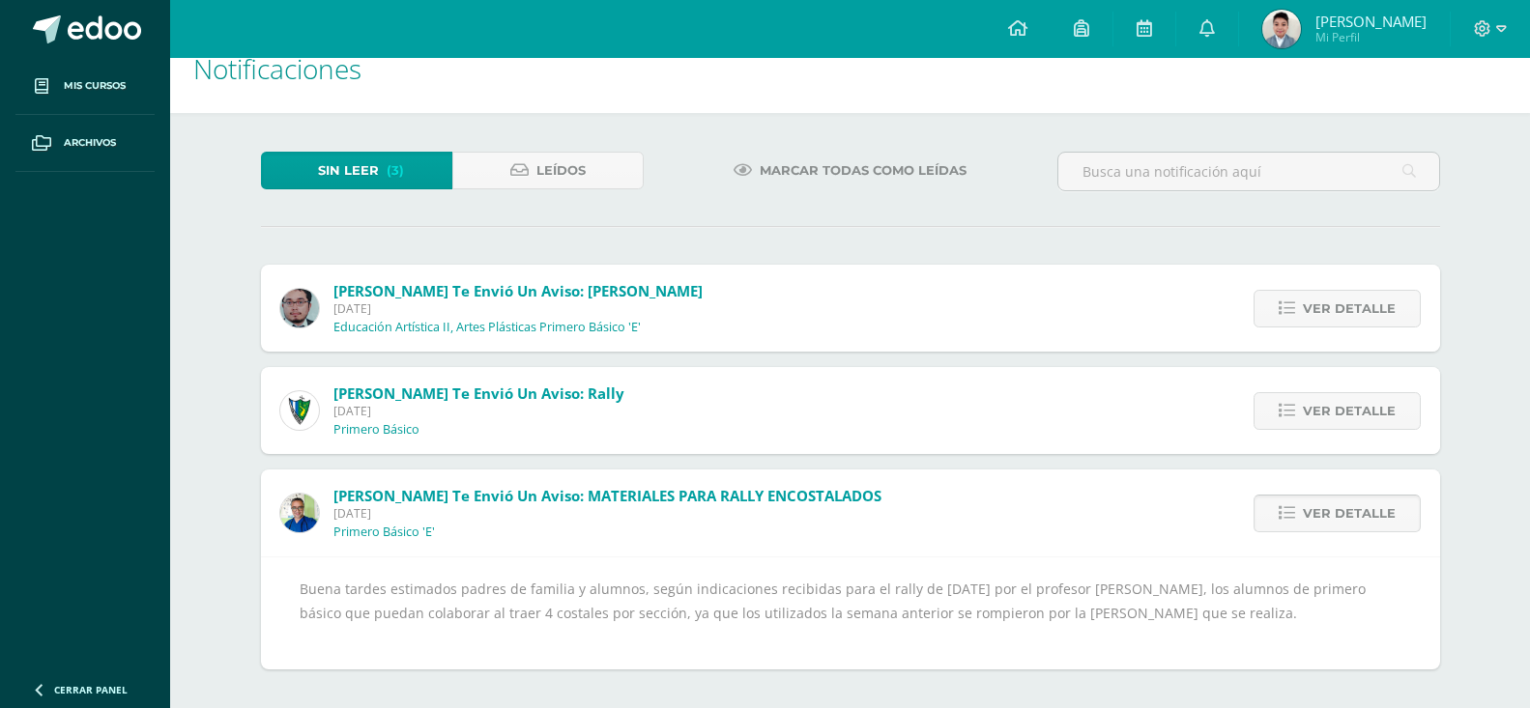
click at [1382, 511] on span "Ver detalle" at bounding box center [1348, 514] width 93 height 36
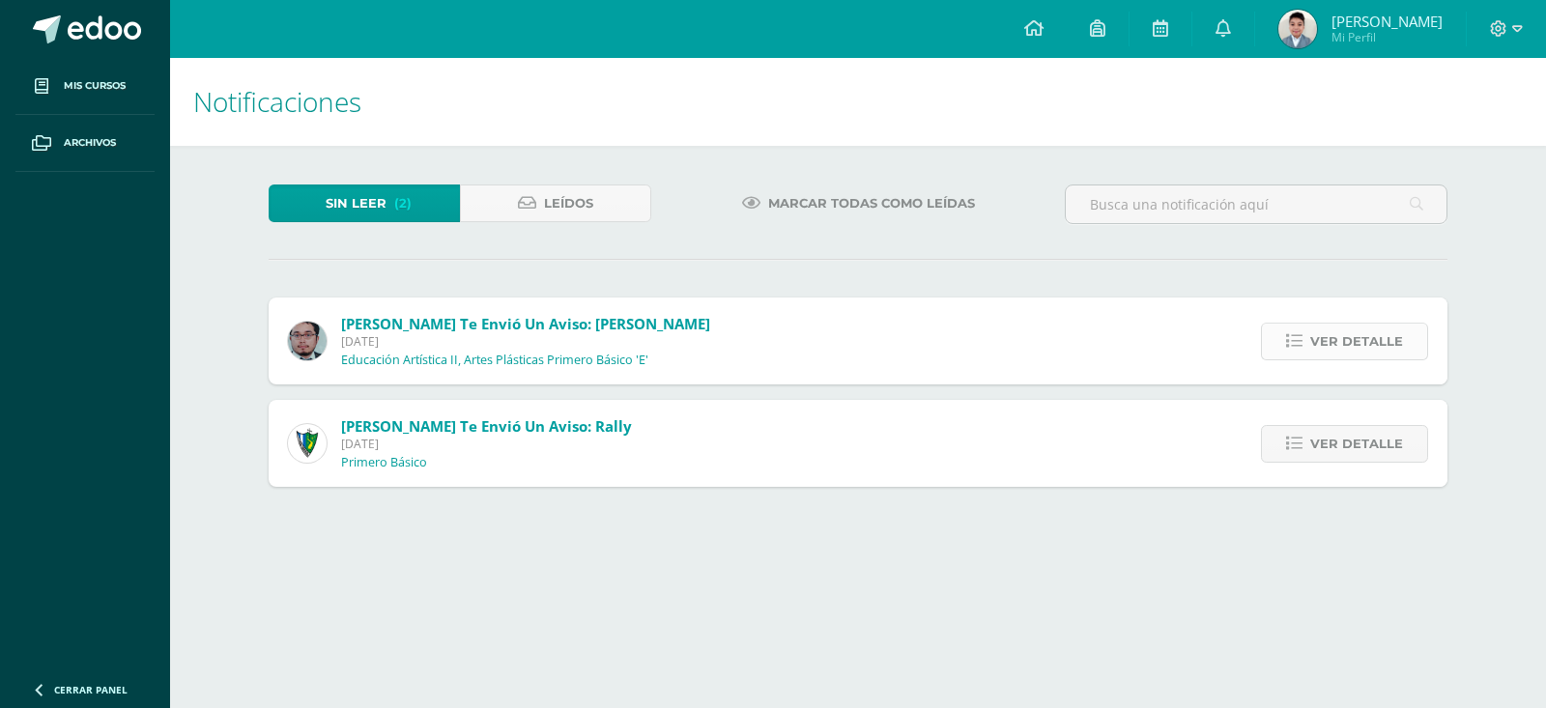
click at [1373, 352] on span "Ver detalle" at bounding box center [1356, 342] width 93 height 36
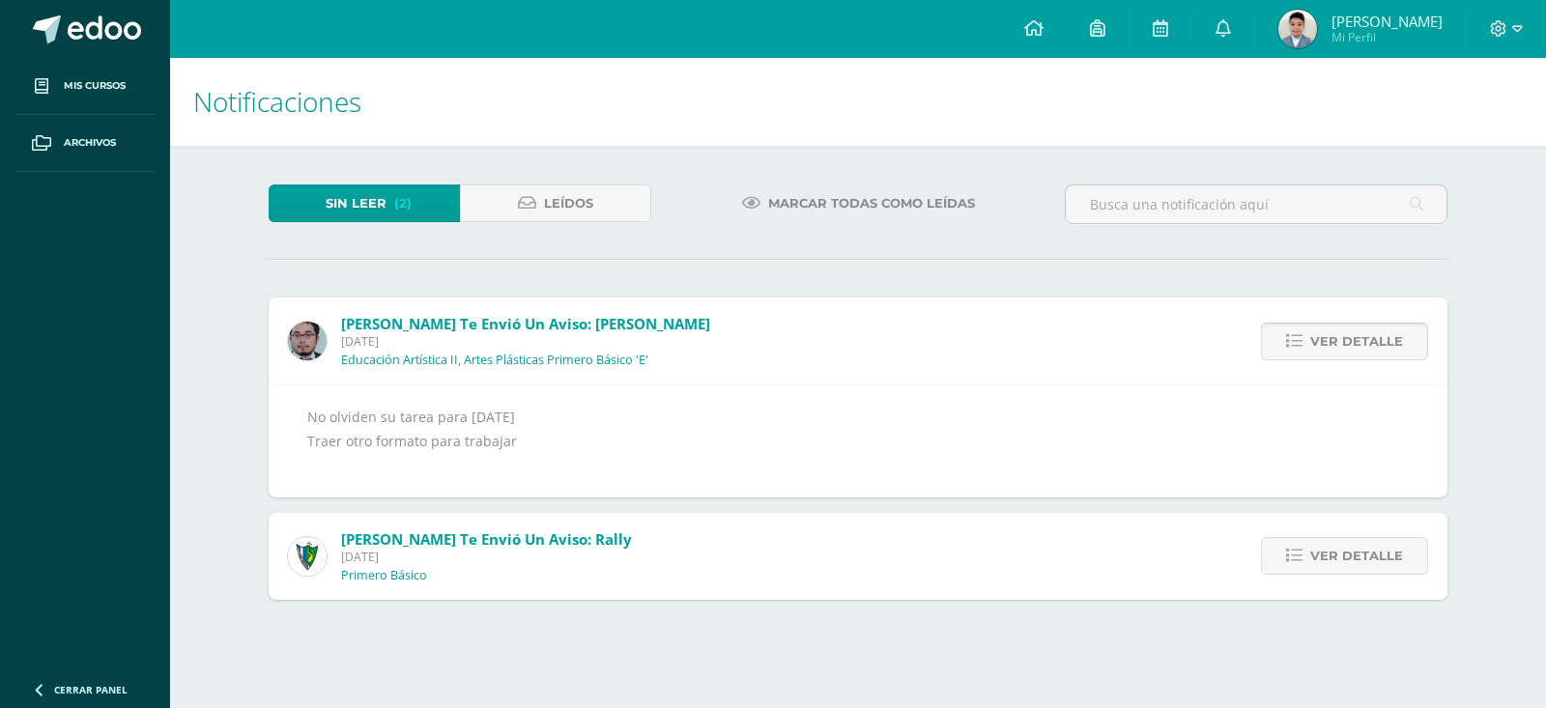
click at [1378, 335] on span "Ver detalle" at bounding box center [1356, 342] width 93 height 36
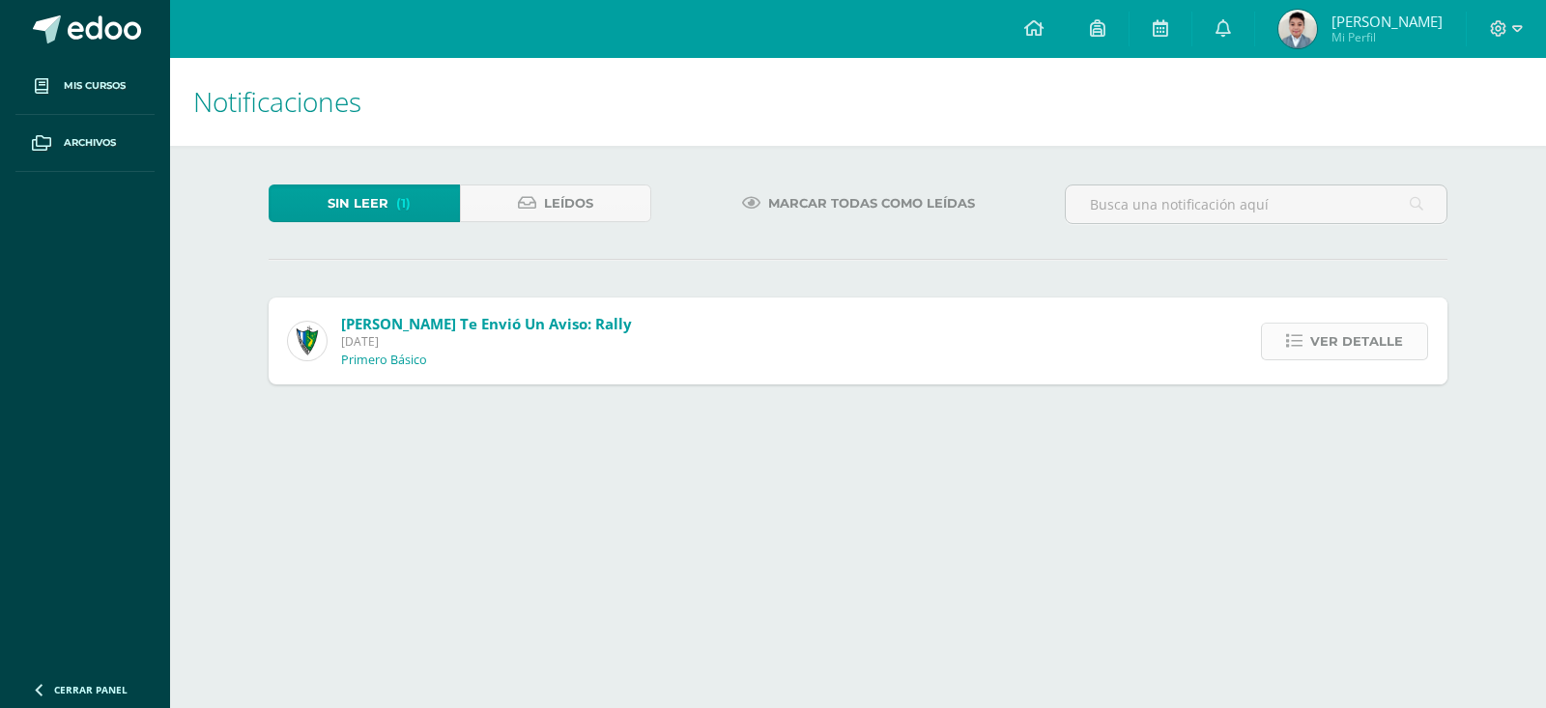
click at [1334, 338] on span "Ver detalle" at bounding box center [1356, 342] width 93 height 36
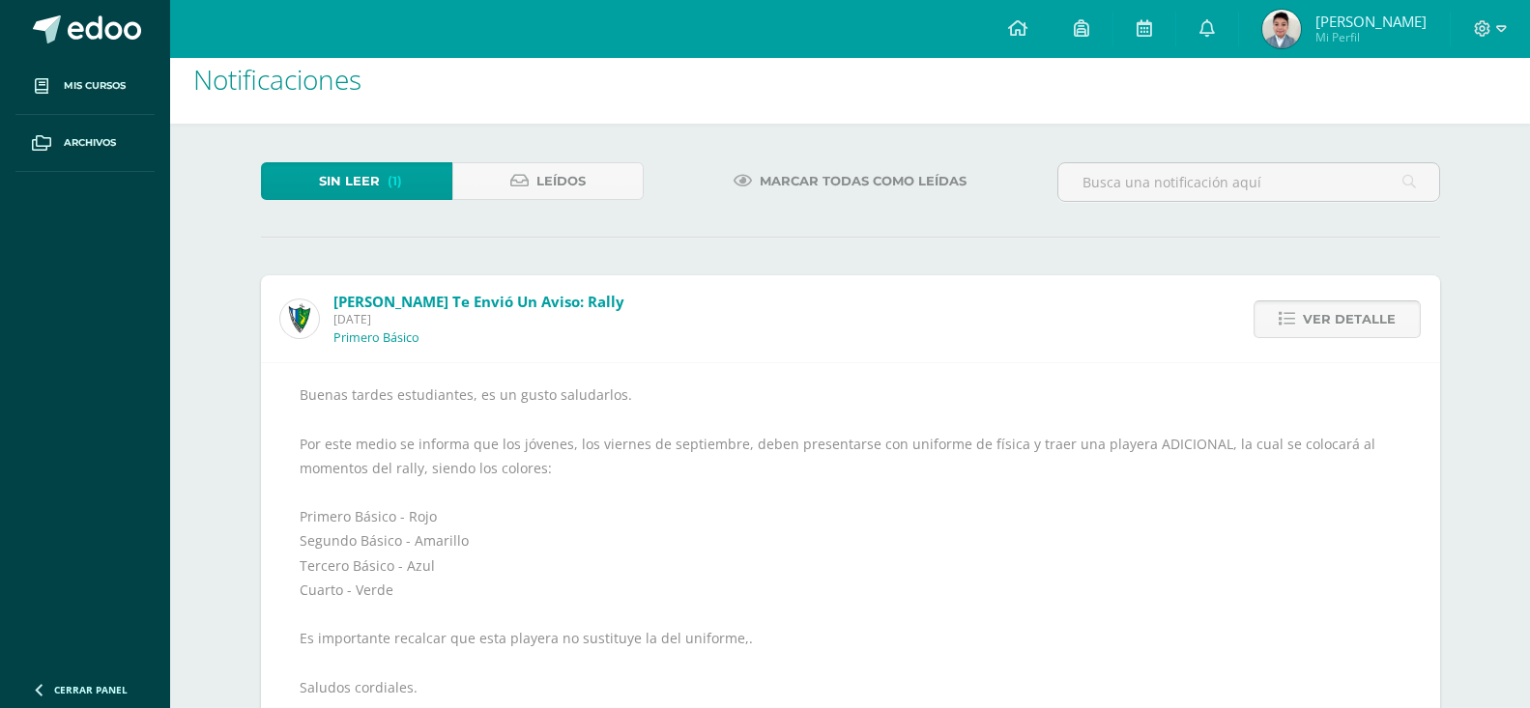
scroll to position [96, 0]
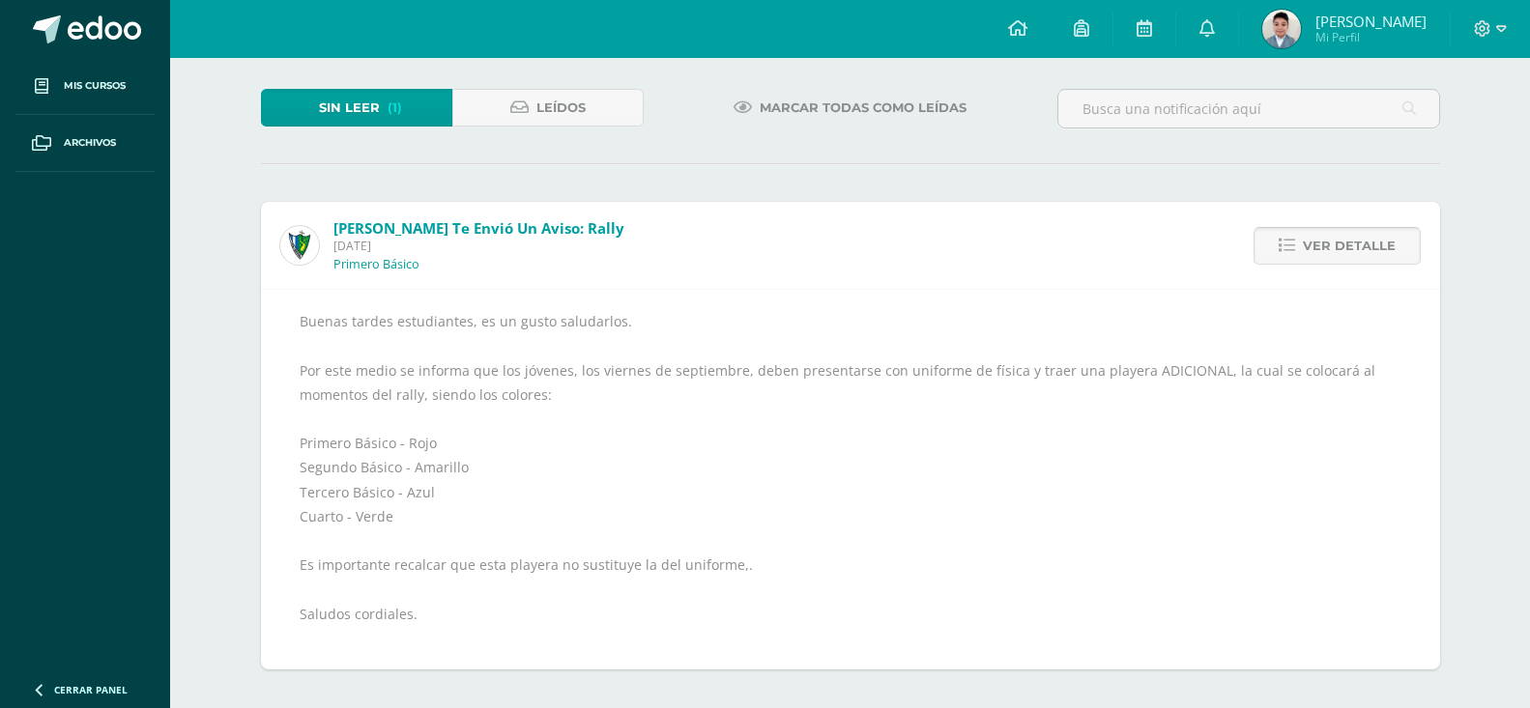
drag, startPoint x: 1313, startPoint y: 243, endPoint x: 1275, endPoint y: 244, distance: 37.7
click at [1313, 243] on span "Ver detalle" at bounding box center [1348, 246] width 93 height 36
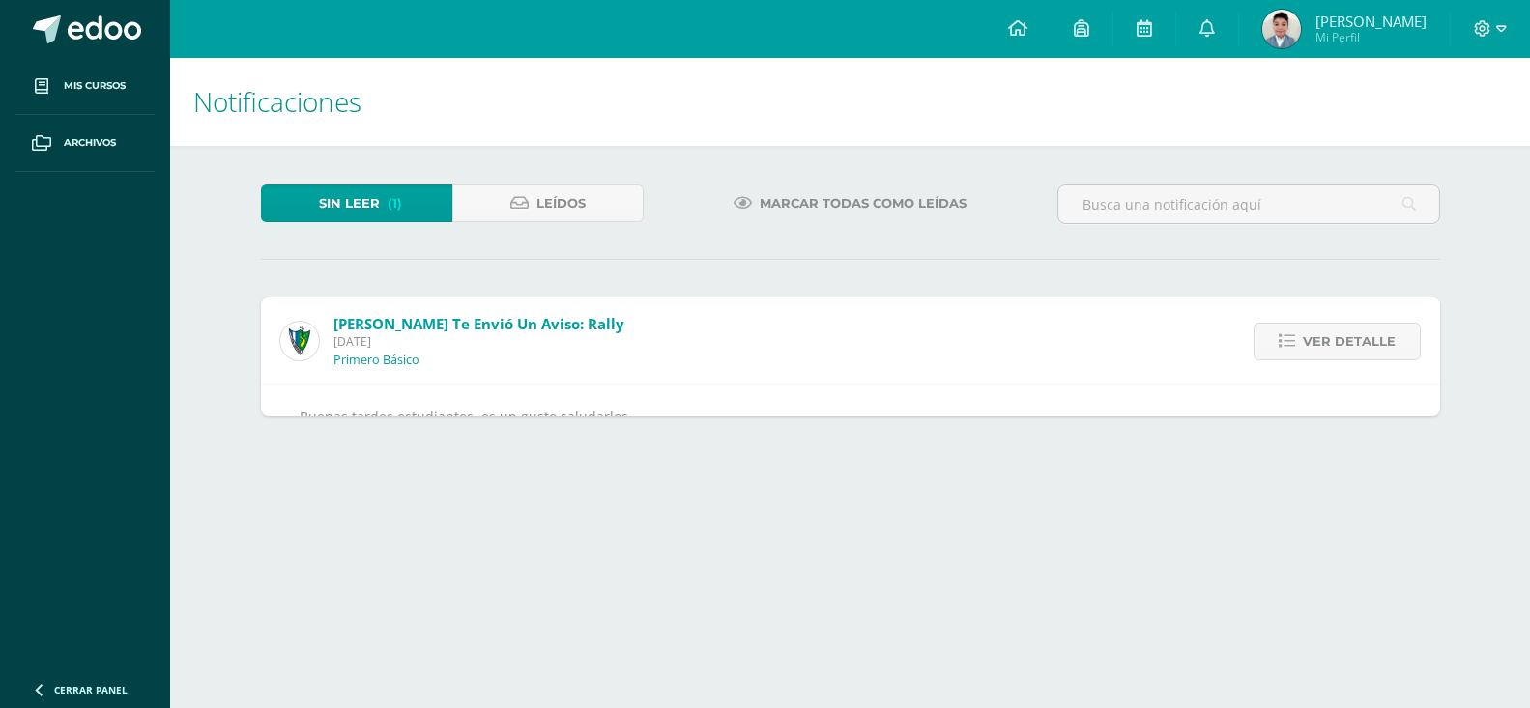
scroll to position [0, 0]
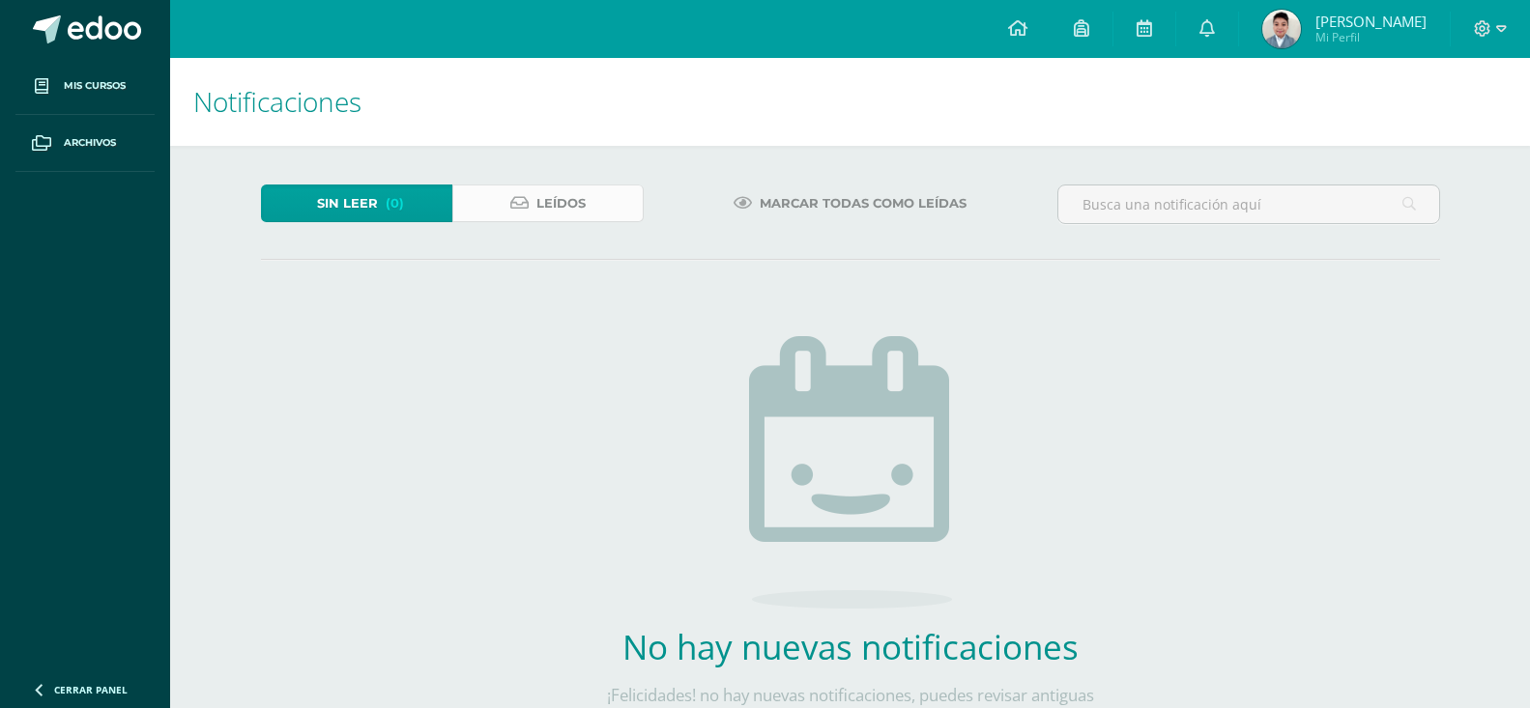
click at [534, 203] on link "Leídos" at bounding box center [547, 204] width 191 height 38
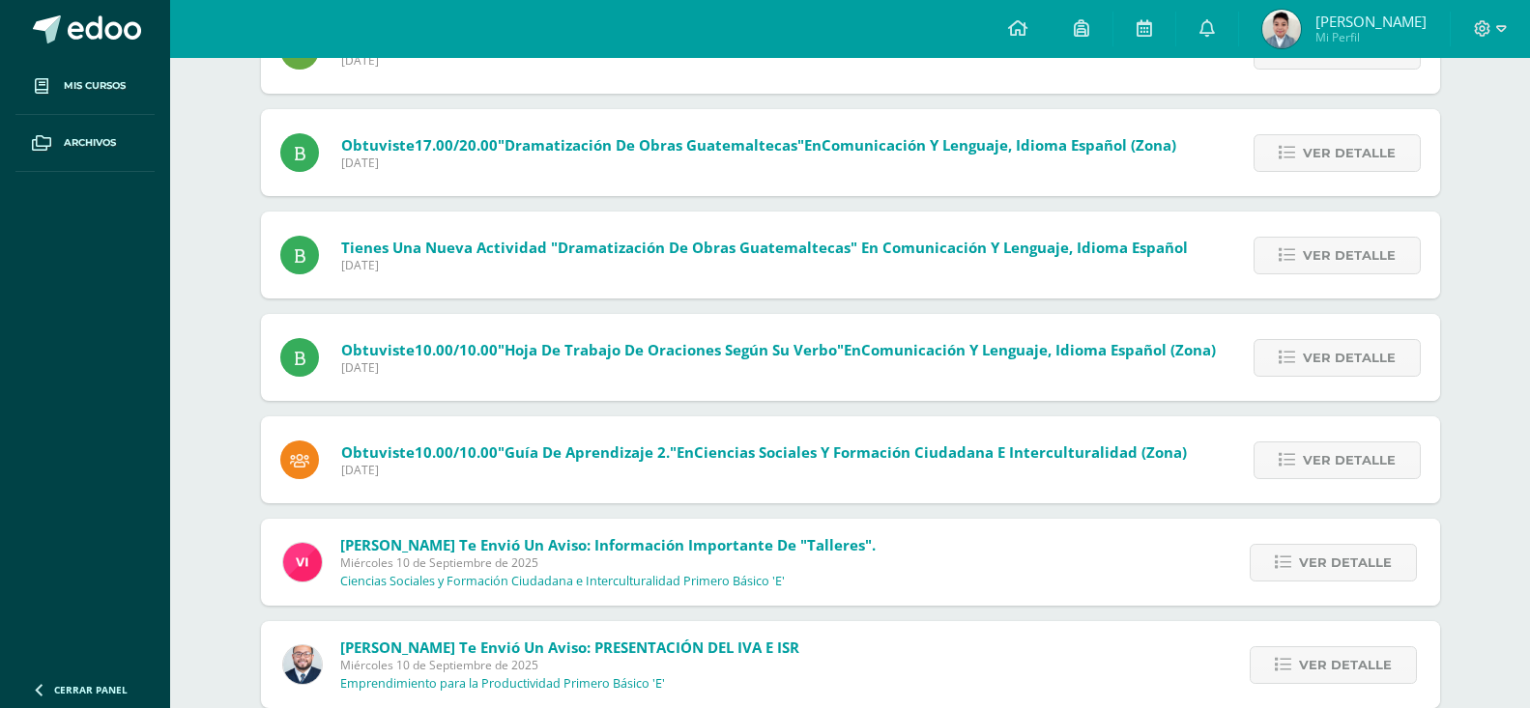
scroll to position [1378, 0]
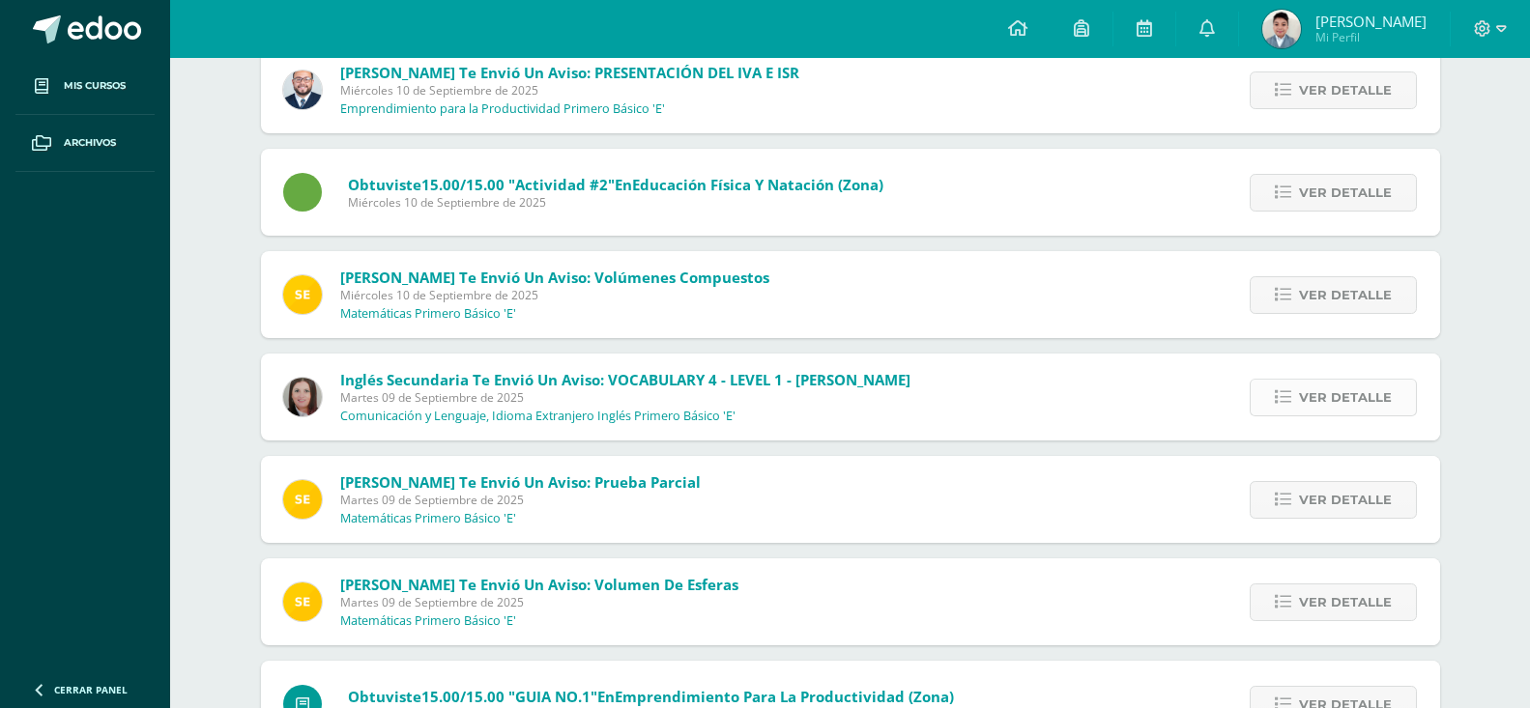
click at [1354, 381] on span "Ver detalle" at bounding box center [1345, 398] width 93 height 36
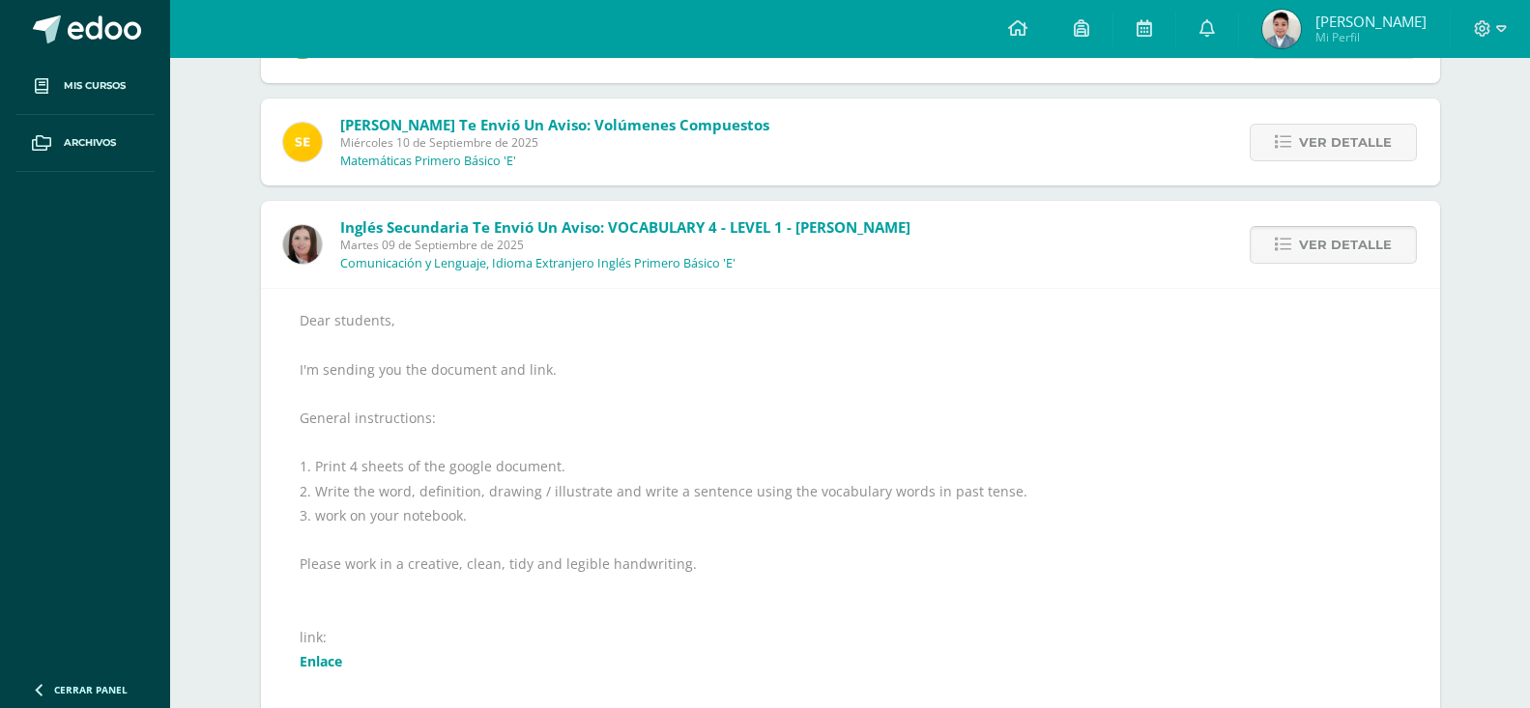
scroll to position [1571, 0]
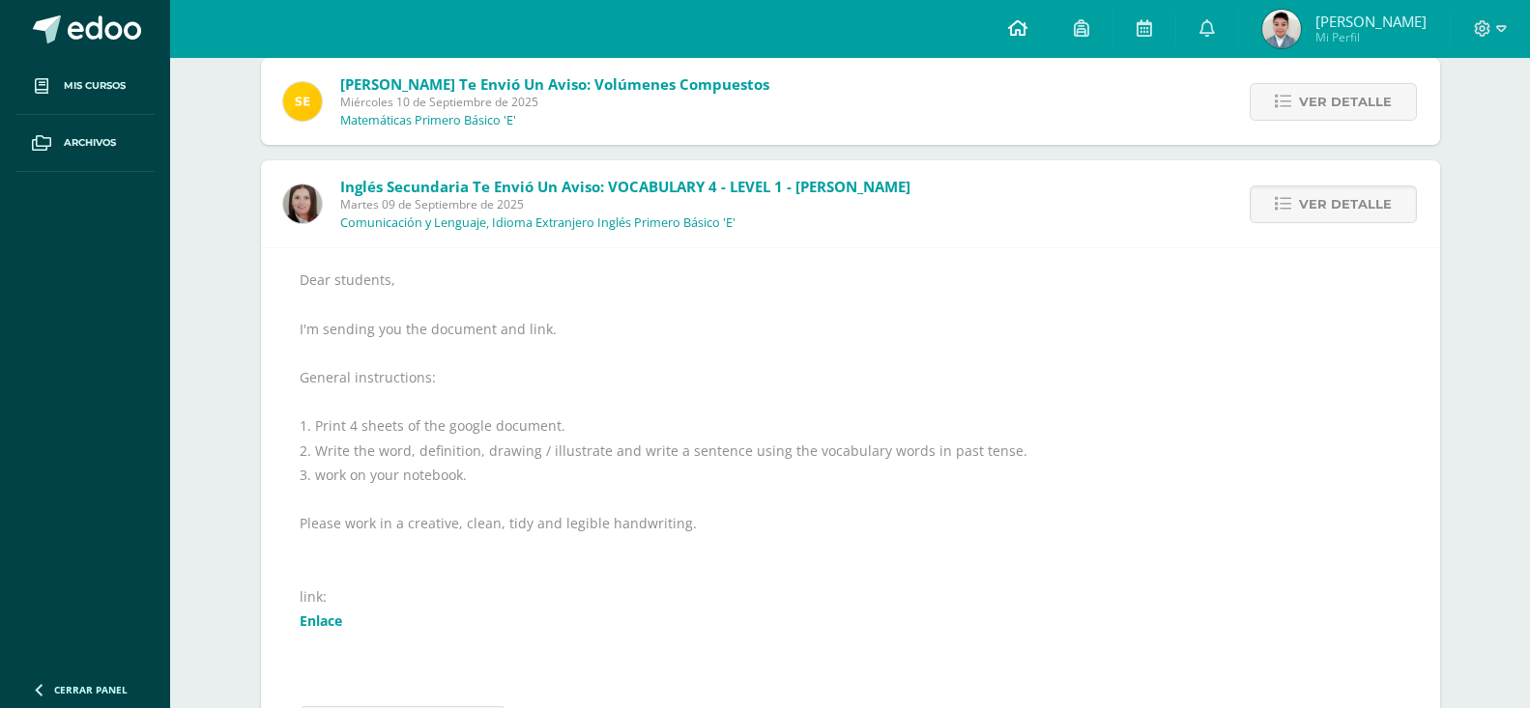
click at [1027, 29] on icon at bounding box center [1017, 27] width 19 height 17
